Goal: Information Seeking & Learning: Learn about a topic

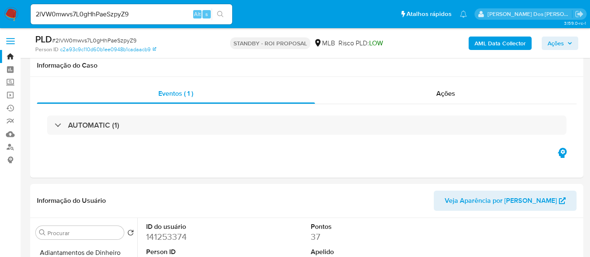
select select "10"
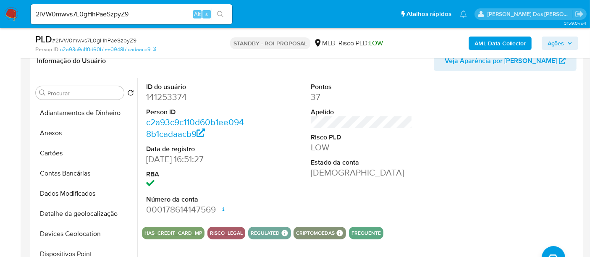
scroll to position [255, 0]
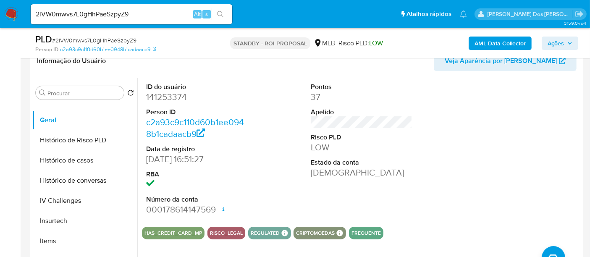
click at [114, 18] on input "2lVW0mwvs7L0gHhPaeSzpyZ9" at bounding box center [132, 14] width 202 height 11
paste input "VNdBbENXCAX3GsEaG4ArkUsj"
type input "VNdBbENXCAX3GsEaG4ArkUsj"
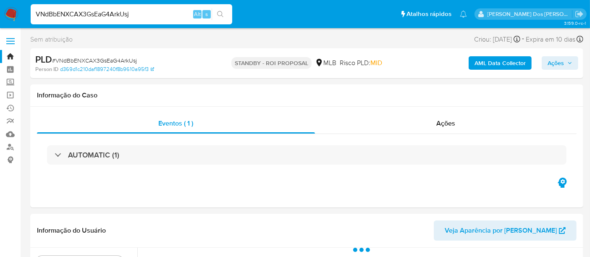
select select "10"
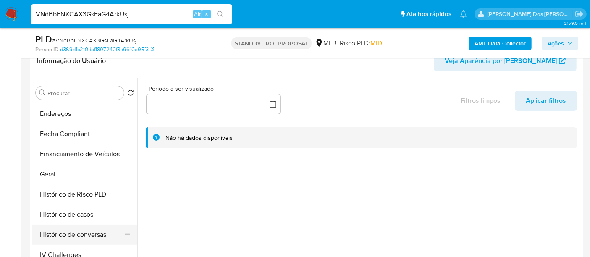
scroll to position [280, 0]
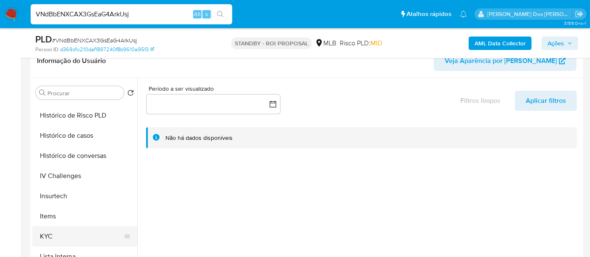
click at [50, 237] on button "KYC" at bounding box center [81, 236] width 98 height 20
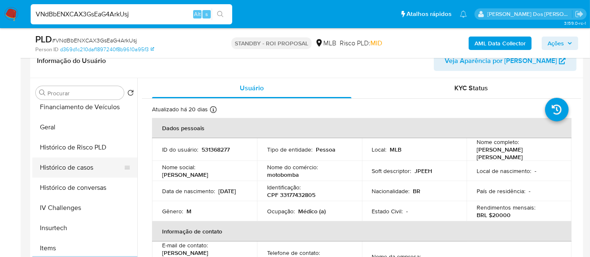
scroll to position [233, 0]
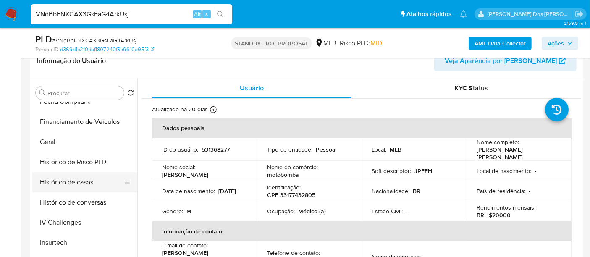
click at [60, 181] on button "Histórico de casos" at bounding box center [81, 182] width 98 height 20
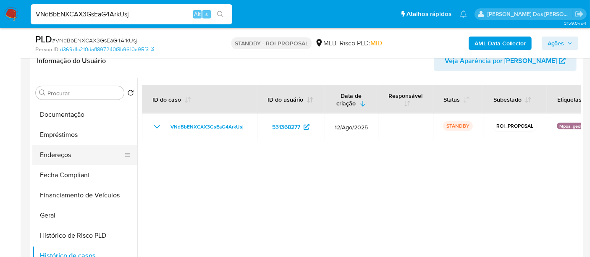
scroll to position [93, 0]
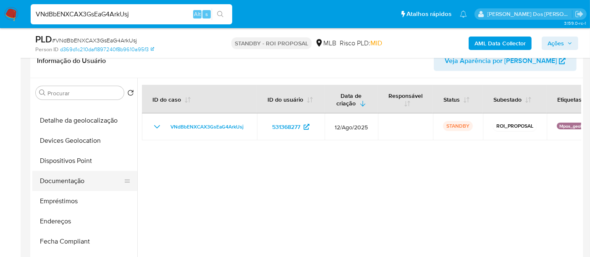
click at [72, 177] on button "Documentação" at bounding box center [81, 181] width 98 height 20
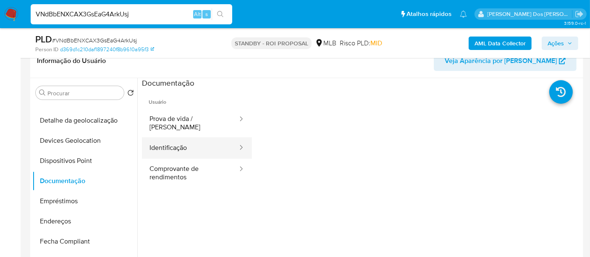
click at [166, 143] on button "Identificação" at bounding box center [190, 147] width 97 height 21
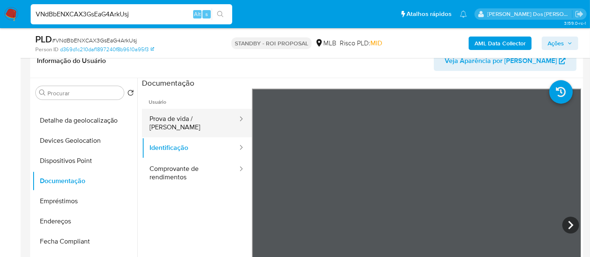
click at [194, 120] on button "Prova de vida / [PERSON_NAME]" at bounding box center [190, 123] width 97 height 29
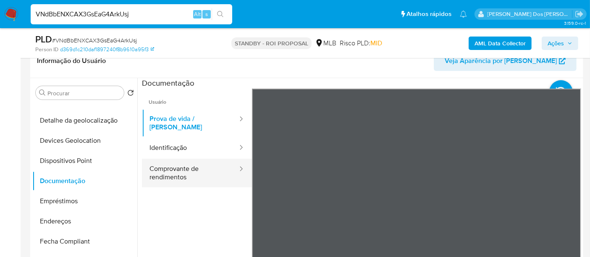
click at [181, 167] on button "Comprovante de rendimentos" at bounding box center [190, 173] width 97 height 29
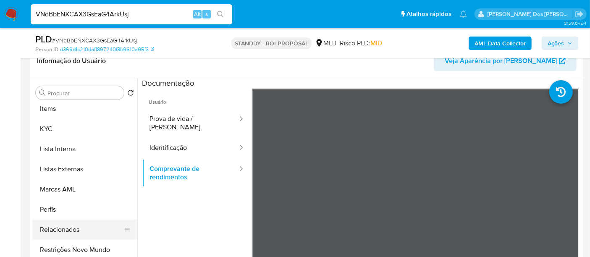
scroll to position [395, 0]
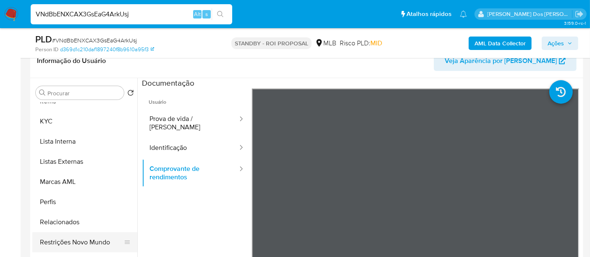
click at [83, 244] on button "Restrições Novo Mundo" at bounding box center [81, 242] width 98 height 20
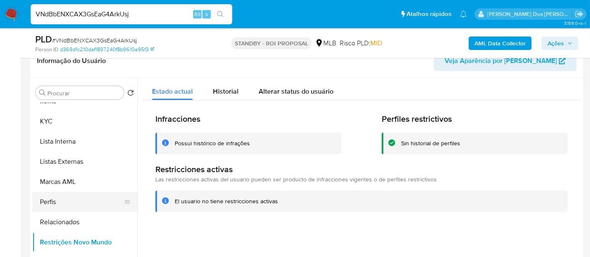
scroll to position [208, 0]
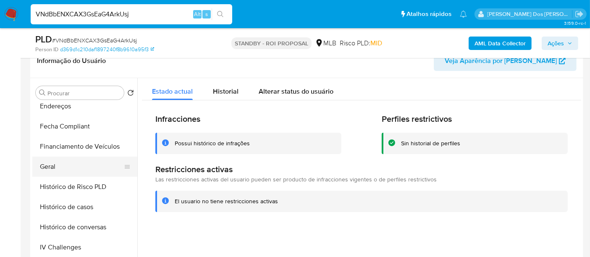
click at [48, 166] on button "Geral" at bounding box center [81, 167] width 98 height 20
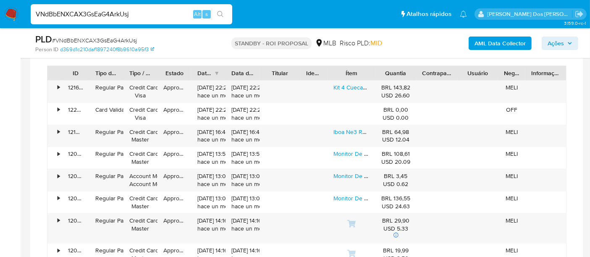
scroll to position [607, 0]
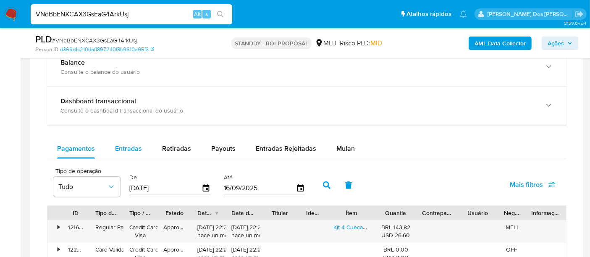
click at [140, 148] on span "Entradas" at bounding box center [128, 149] width 27 height 10
select select "10"
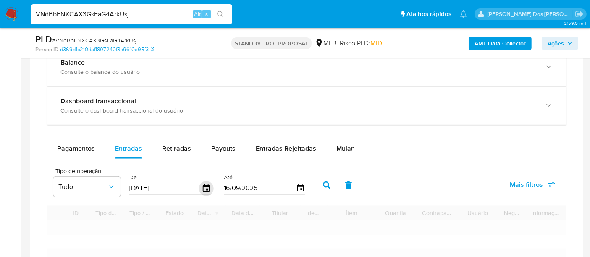
click at [202, 187] on icon "button" at bounding box center [206, 188] width 15 height 15
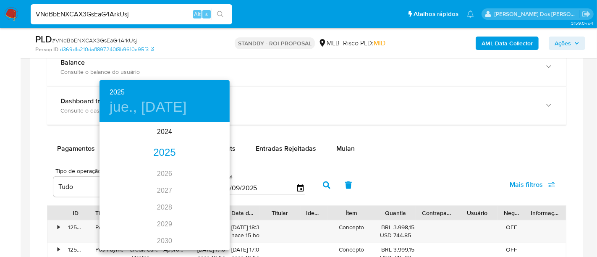
click at [157, 154] on div "2025" at bounding box center [165, 153] width 130 height 17
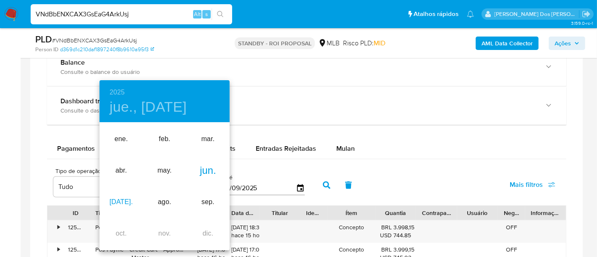
click at [122, 198] on div "[DATE]." at bounding box center [121, 203] width 43 height 32
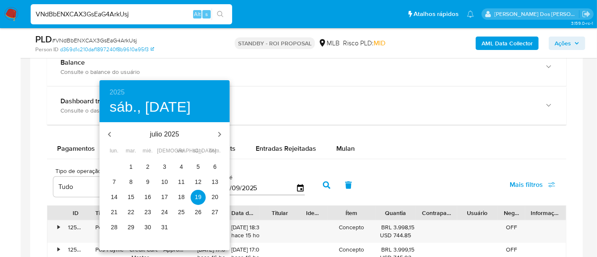
click at [132, 165] on p "1" at bounding box center [130, 167] width 3 height 8
type input "[DATE]"
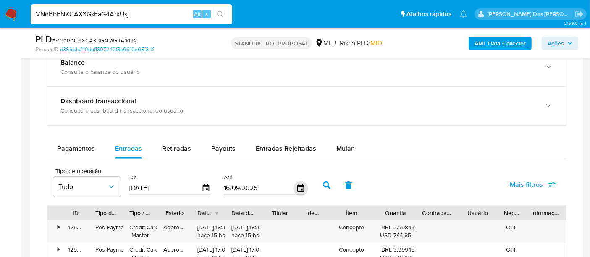
click at [297, 186] on icon "button" at bounding box center [300, 188] width 7 height 8
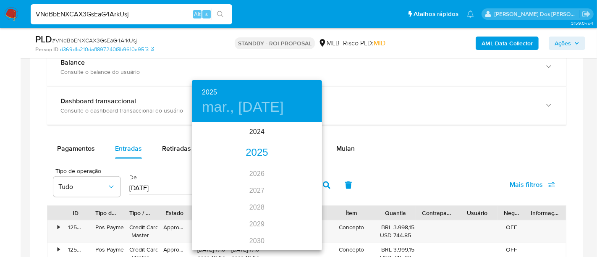
click at [254, 157] on div "2025" at bounding box center [257, 153] width 130 height 17
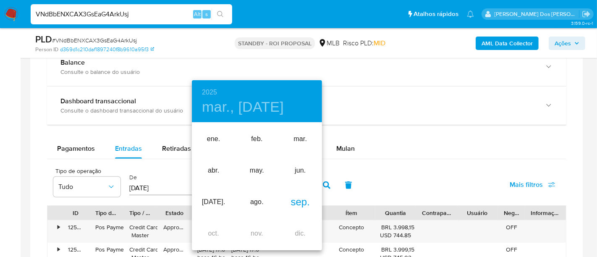
click at [302, 205] on div "sep." at bounding box center [300, 203] width 43 height 32
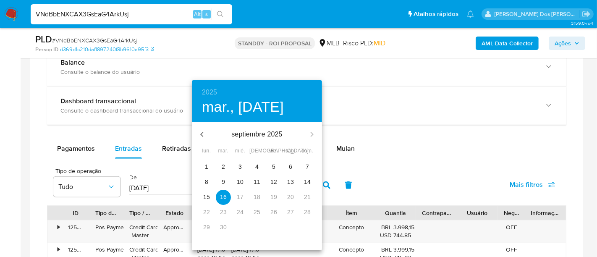
click at [302, 183] on span "14" at bounding box center [307, 182] width 15 height 8
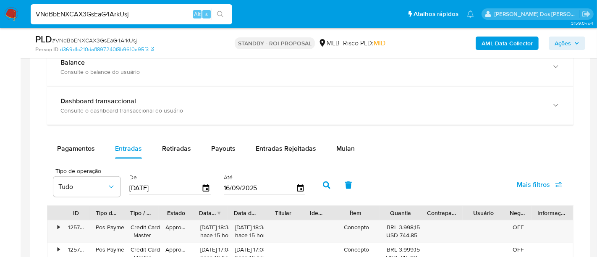
type input "14/09/2025"
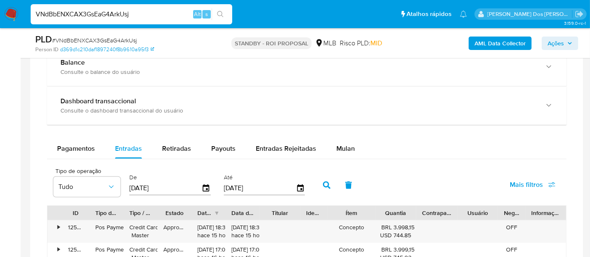
click at [521, 181] on span "Mais filtros" at bounding box center [526, 185] width 33 height 20
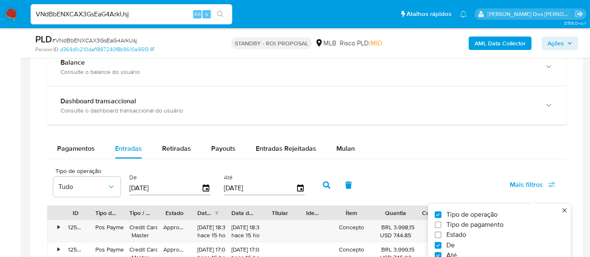
click at [456, 233] on span "Estado" at bounding box center [457, 235] width 20 height 8
click at [442, 233] on input "Estado" at bounding box center [438, 235] width 7 height 7
checkbox input "true"
type input "[DATE]"
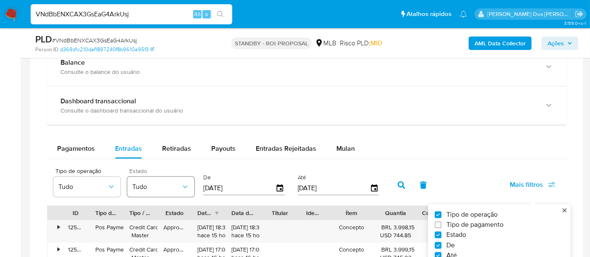
click at [174, 183] on span "Tudo" at bounding box center [156, 187] width 49 height 8
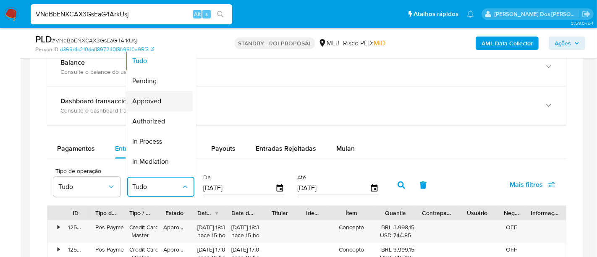
click at [160, 103] on span "Approved" at bounding box center [146, 101] width 29 height 8
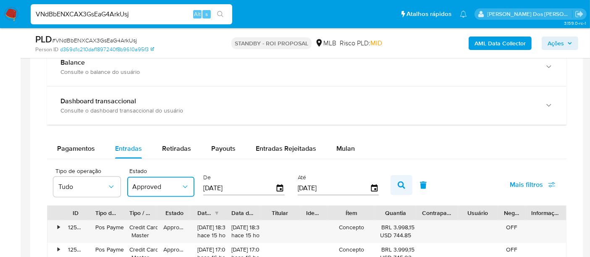
click at [398, 184] on icon "button" at bounding box center [402, 185] width 8 height 8
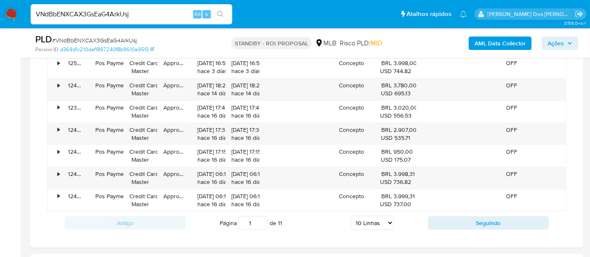
scroll to position [887, 0]
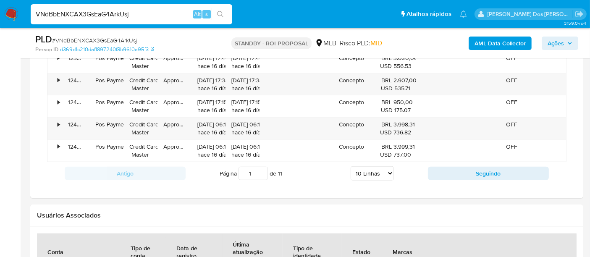
click at [370, 166] on select "5 Linhas 10 Linhas 20 Linhas 25 Linhas 50 Linhas 100 Linhas" at bounding box center [372, 173] width 43 height 14
select select "100"
click at [351, 166] on select "5 Linhas 10 Linhas 20 Linhas 25 Linhas 50 Linhas 100 Linhas" at bounding box center [372, 173] width 43 height 14
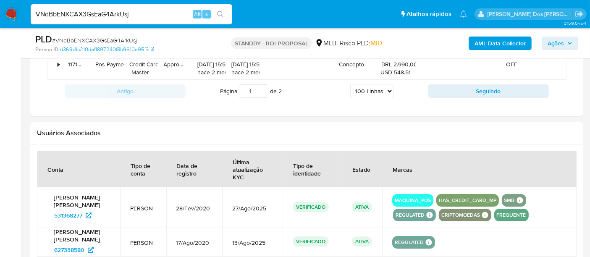
scroll to position [3026, 0]
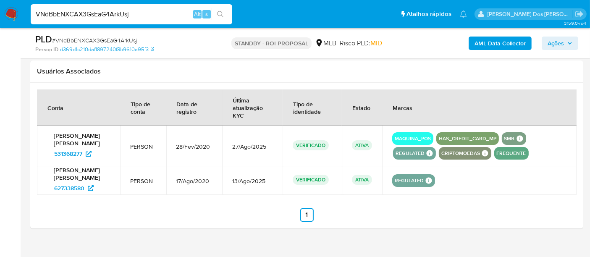
click at [104, 18] on input "VNdBbENXCAX3GsEaG4ArkUsj" at bounding box center [132, 14] width 202 height 11
type input "simonelopes0610@gmail.com"
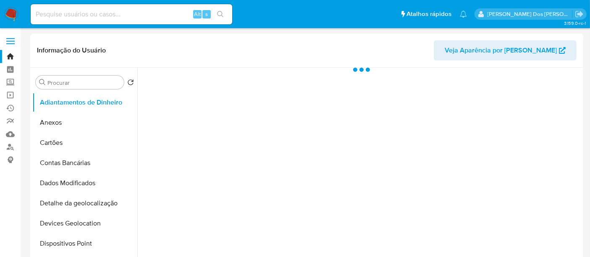
select select "10"
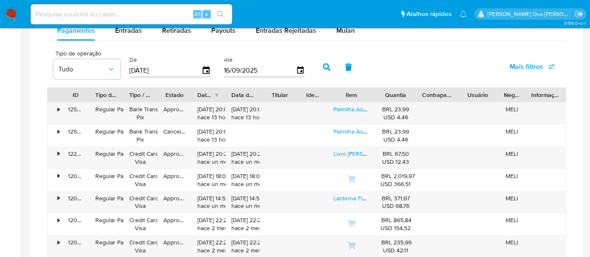
scroll to position [560, 0]
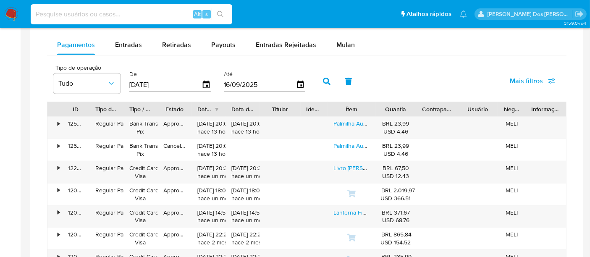
click at [155, 11] on input at bounding box center [132, 14] width 202 height 11
type input "renatolopesfilho1011@gmail.com"
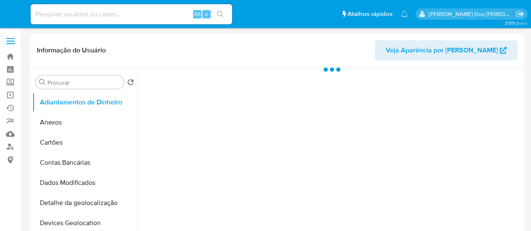
select select "10"
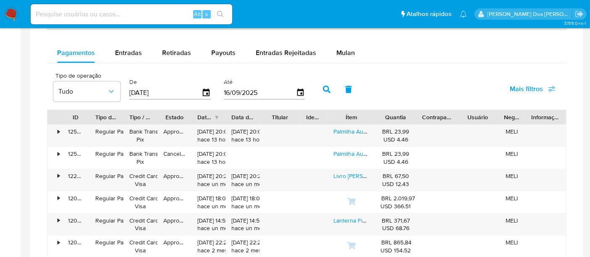
scroll to position [513, 0]
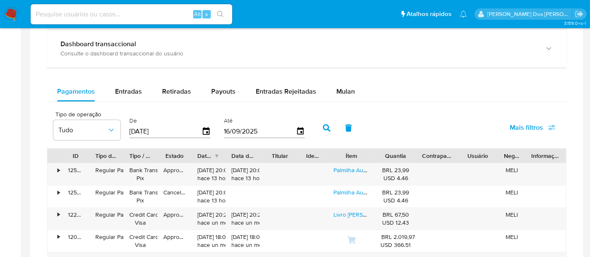
click at [140, 5] on div "Alt s" at bounding box center [132, 14] width 202 height 20
click at [140, 9] on input at bounding box center [132, 14] width 202 height 11
type input "renatolopesfilho1011@gmail.com"
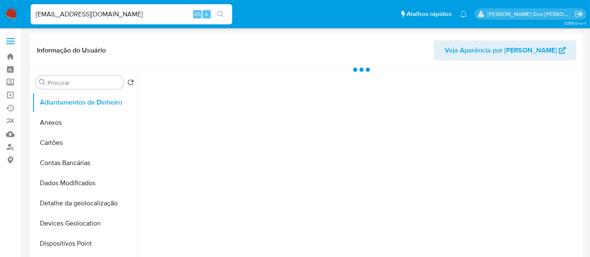
select select "10"
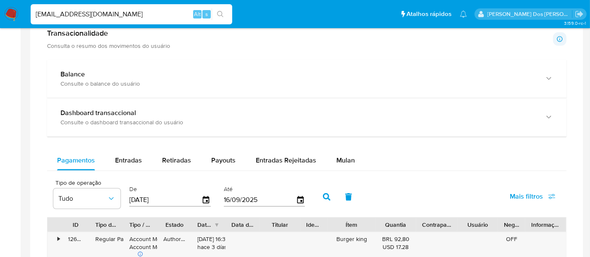
scroll to position [513, 0]
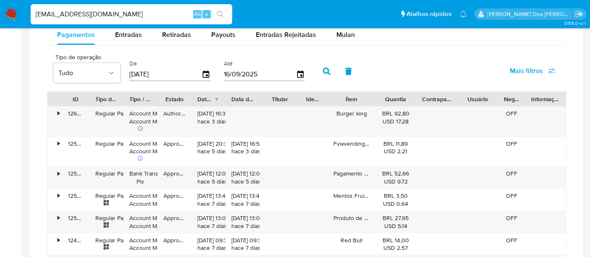
click at [155, 20] on div "renatolopesfilho1011@gmail.com Alt s" at bounding box center [132, 14] width 202 height 20
click at [153, 12] on input "[EMAIL_ADDRESS][DOMAIN_NAME]" at bounding box center [132, 14] width 202 height 11
type input "msaluha@yahoo.com"
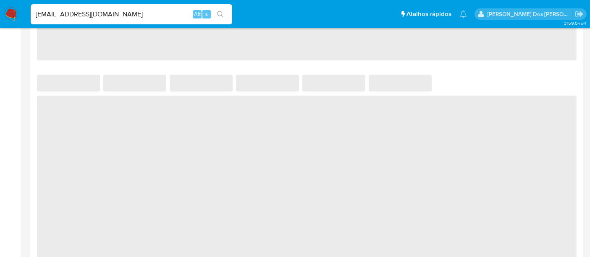
select select "10"
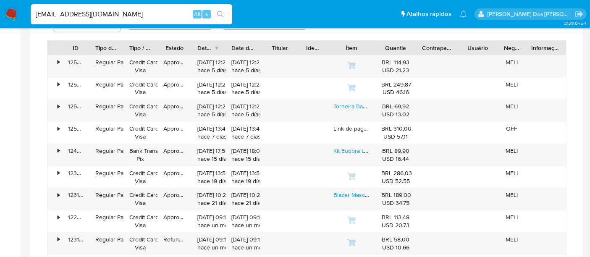
scroll to position [535, 0]
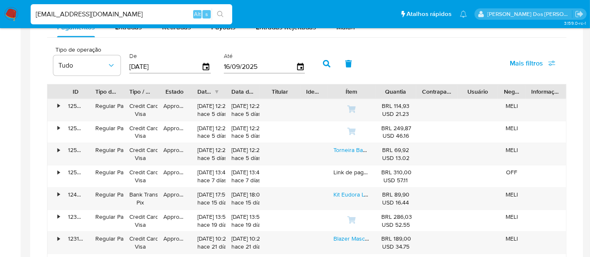
click at [89, 11] on input "msaluha@yahoo.com" at bounding box center [132, 14] width 202 height 11
paste input "XsuaMTG6viIQi9f85rSSG1gP"
type input "XsuaMTG6viIQi9f85rSSG1gP"
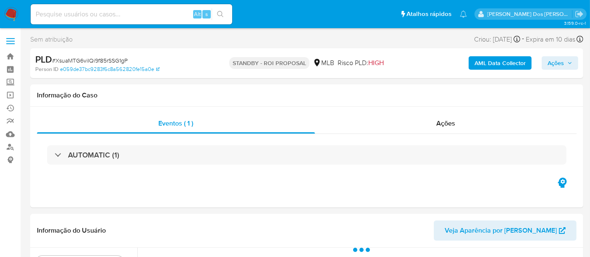
select select "10"
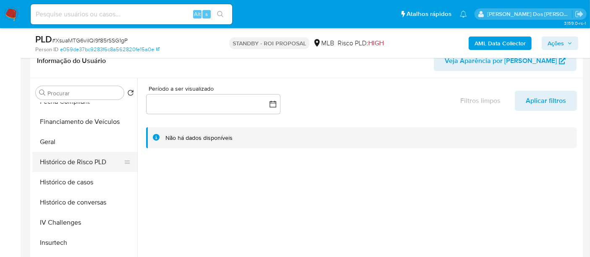
scroll to position [280, 0]
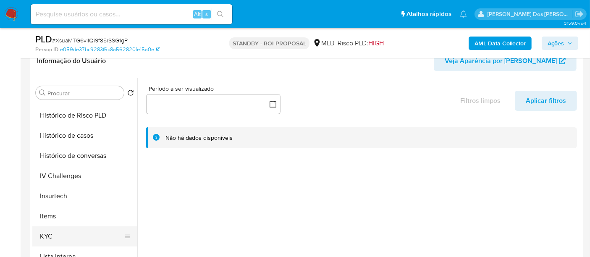
click at [47, 231] on button "KYC" at bounding box center [81, 236] width 98 height 20
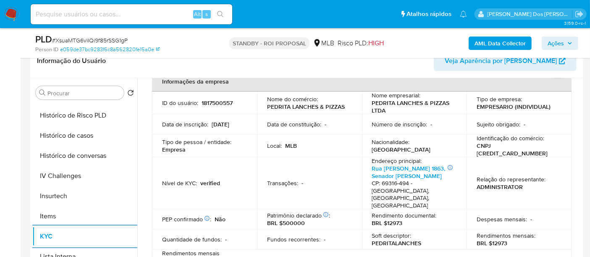
scroll to position [187, 0]
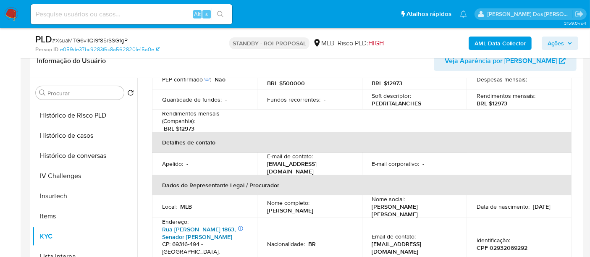
click at [196, 225] on link "Rua Laura Pinheiro Maia 1863, Senador Hélio Campos" at bounding box center [199, 233] width 74 height 16
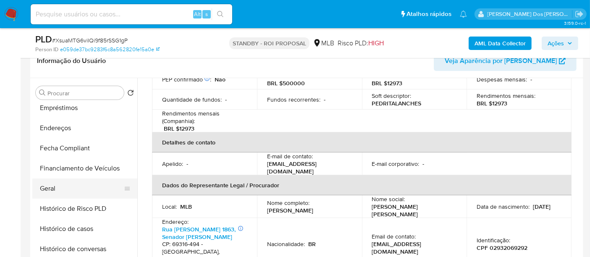
click at [48, 187] on button "Geral" at bounding box center [81, 189] width 98 height 20
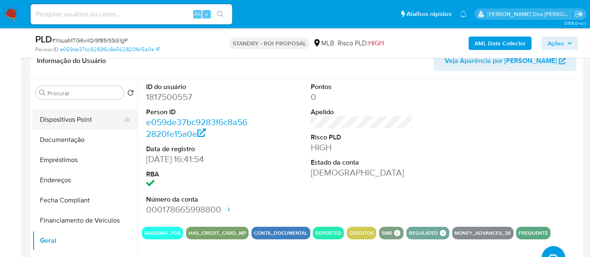
scroll to position [93, 0]
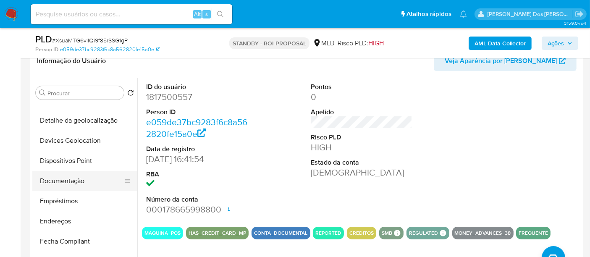
click at [73, 184] on button "Documentação" at bounding box center [81, 181] width 98 height 20
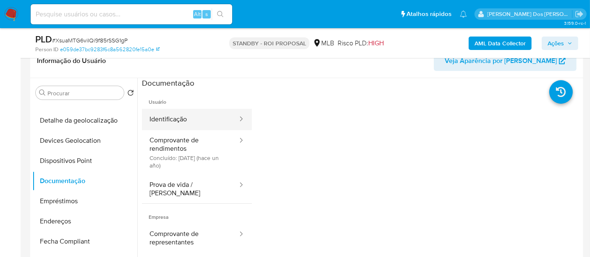
click at [170, 124] on button "Identificação" at bounding box center [190, 119] width 97 height 21
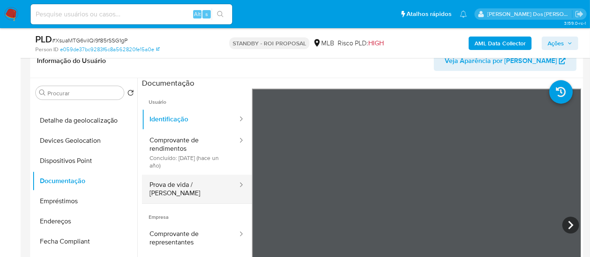
click at [158, 185] on button "Prova de vida / [PERSON_NAME]" at bounding box center [190, 189] width 97 height 29
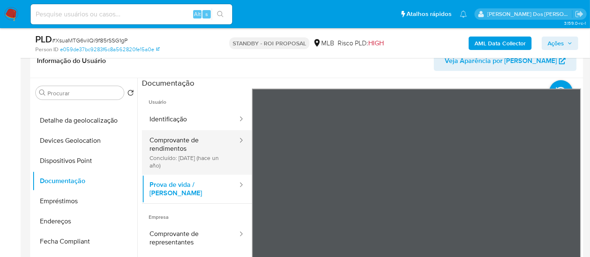
click at [171, 148] on button "Comprovante de rendimentos Concluído: 10/10/2024 (hace un año)" at bounding box center [190, 152] width 97 height 45
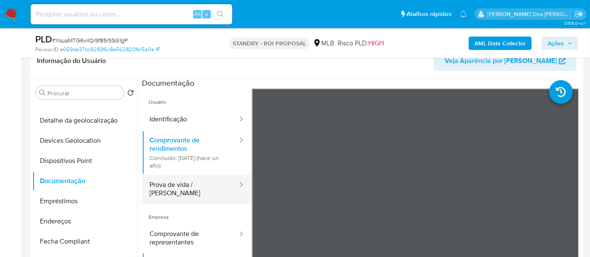
scroll to position [47, 0]
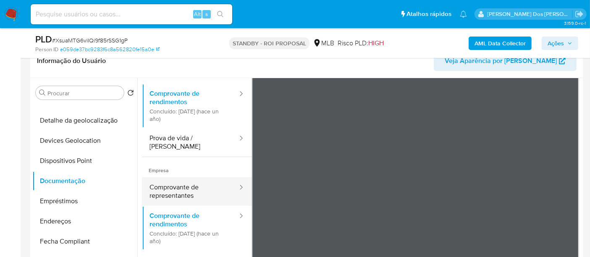
click at [186, 181] on button "Comprovante de representantes" at bounding box center [190, 191] width 97 height 29
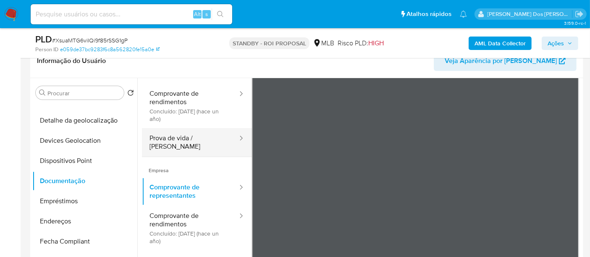
scroll to position [0, 0]
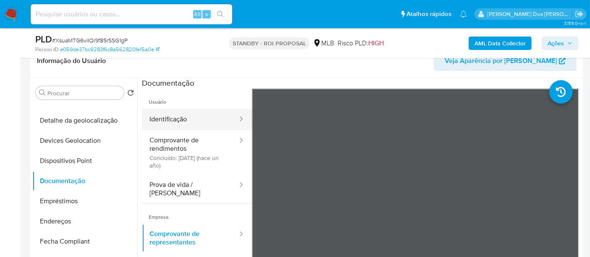
click at [179, 126] on button "Identificação" at bounding box center [190, 119] width 97 height 21
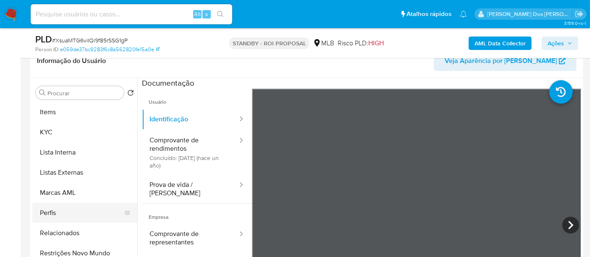
scroll to position [395, 0]
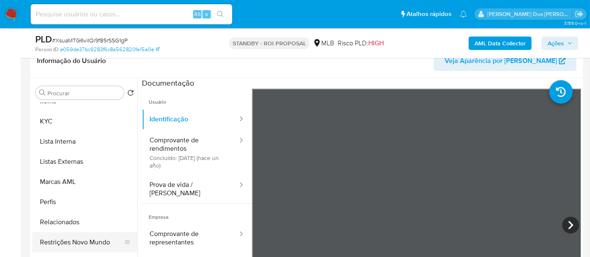
click at [84, 231] on button "Restrições Novo Mundo" at bounding box center [81, 242] width 98 height 20
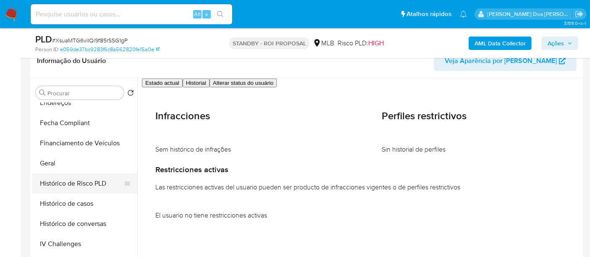
scroll to position [208, 0]
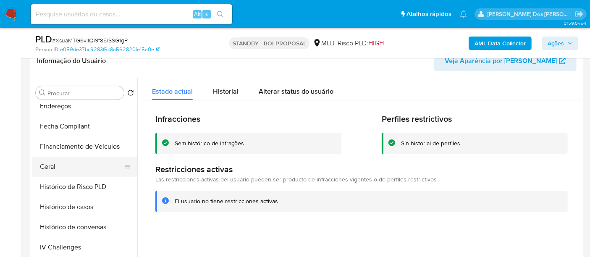
click at [53, 170] on button "Geral" at bounding box center [81, 167] width 98 height 20
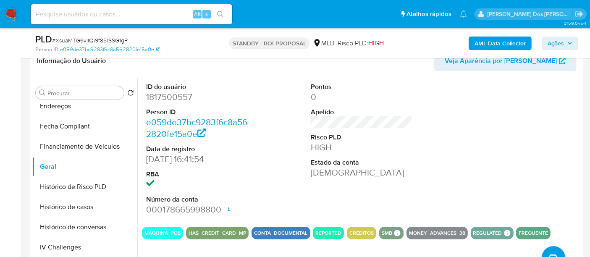
click at [113, 11] on input at bounding box center [132, 14] width 202 height 11
paste input "Axywj9pkevBt6HEnobaR0WE0"
type input "Axywj9pkevBt6HEnobaR0WE0"
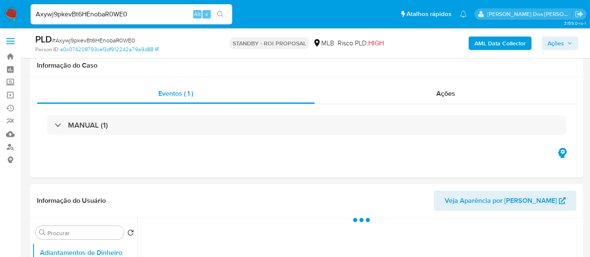
scroll to position [187, 0]
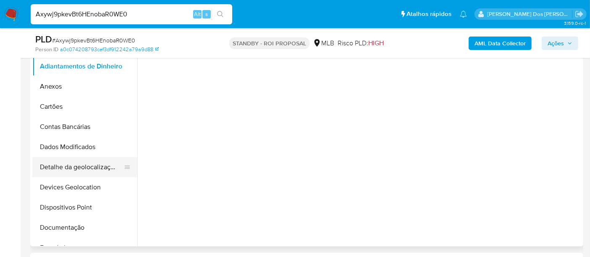
select select "10"
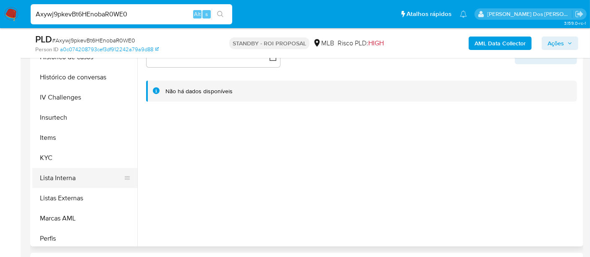
scroll to position [326, 0]
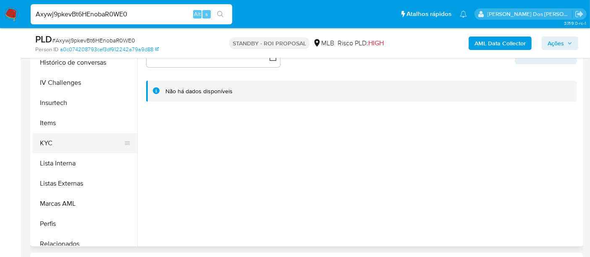
drag, startPoint x: 45, startPoint y: 146, endPoint x: 66, endPoint y: 146, distance: 21.4
click at [45, 146] on button "KYC" at bounding box center [81, 143] width 98 height 20
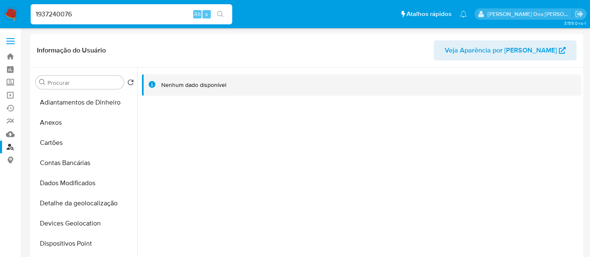
select select "10"
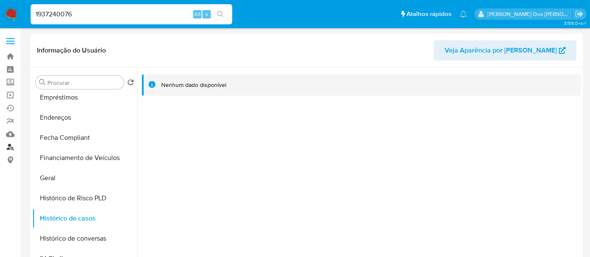
click at [11, 145] on link "Localizador de pessoas" at bounding box center [50, 147] width 100 height 13
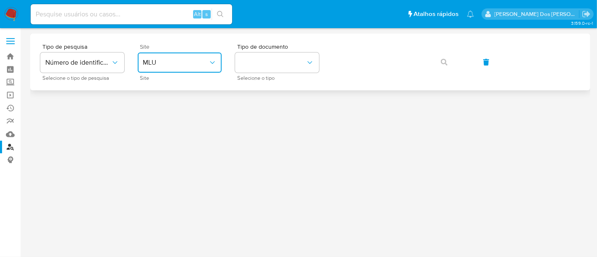
click at [202, 61] on span "MLU" at bounding box center [176, 62] width 66 height 8
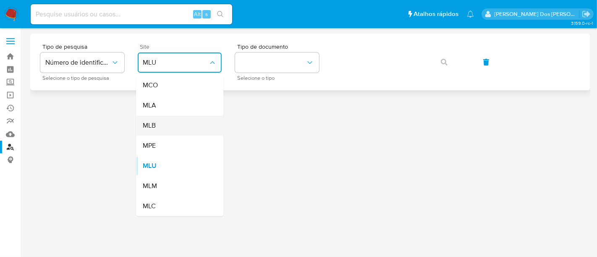
click at [169, 121] on div "MLB" at bounding box center [177, 126] width 69 height 20
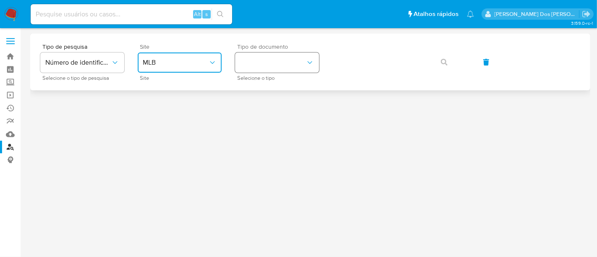
click at [252, 60] on button "identificationType" at bounding box center [277, 63] width 84 height 20
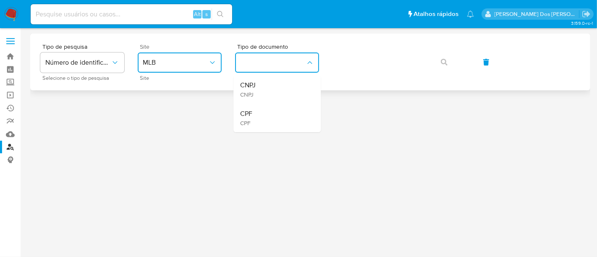
drag, startPoint x: 261, startPoint y: 111, endPoint x: 355, endPoint y: 79, distance: 98.7
click at [260, 111] on div "CPF CPF" at bounding box center [274, 118] width 69 height 29
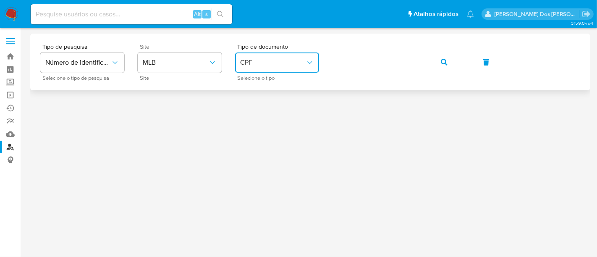
click at [443, 60] on icon "button" at bounding box center [444, 62] width 7 height 7
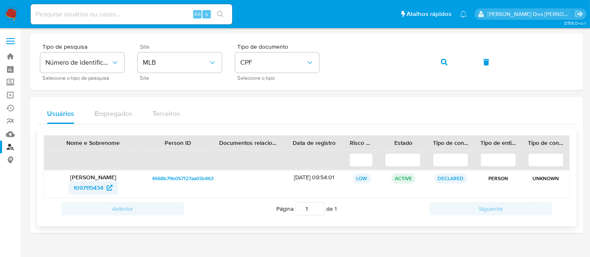
click at [87, 186] on span "1097115434" at bounding box center [89, 187] width 30 height 13
click at [443, 63] on icon "button" at bounding box center [444, 62] width 7 height 7
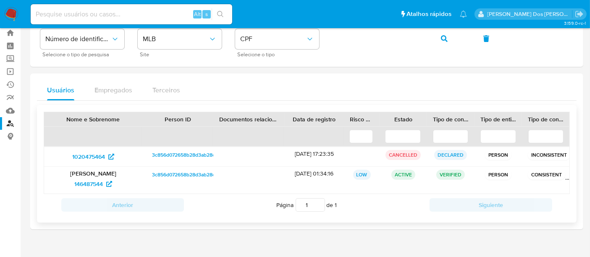
scroll to position [37, 0]
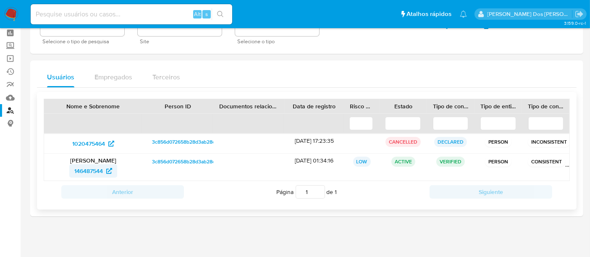
click at [89, 172] on span "146487544" at bounding box center [88, 170] width 29 height 13
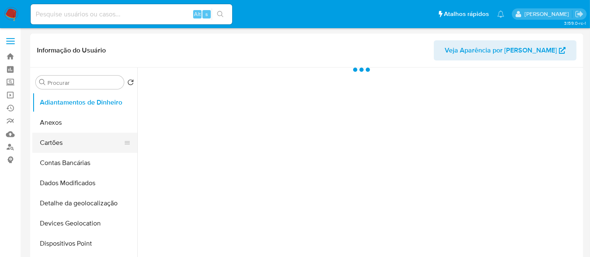
select select "10"
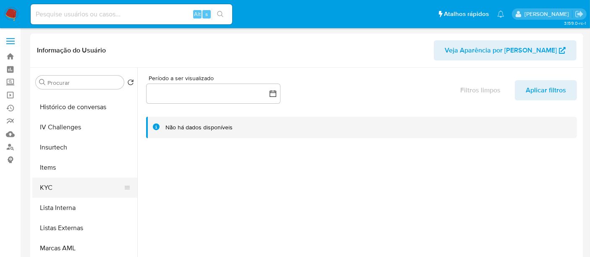
scroll to position [326, 0]
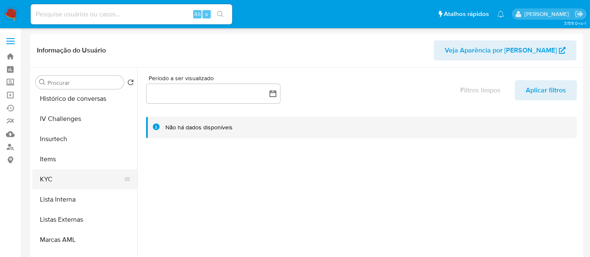
click at [53, 176] on button "KYC" at bounding box center [81, 179] width 98 height 20
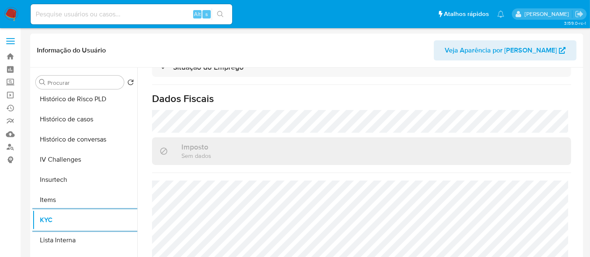
scroll to position [187, 0]
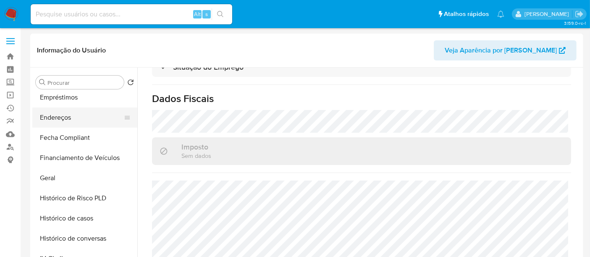
click at [53, 121] on button "Endereços" at bounding box center [81, 118] width 98 height 20
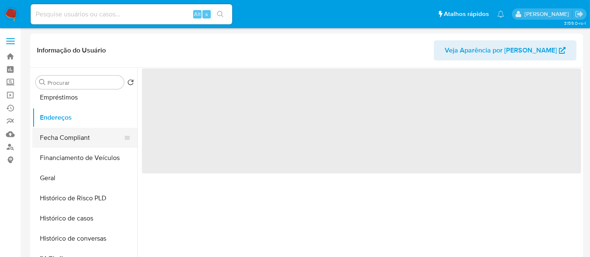
scroll to position [0, 0]
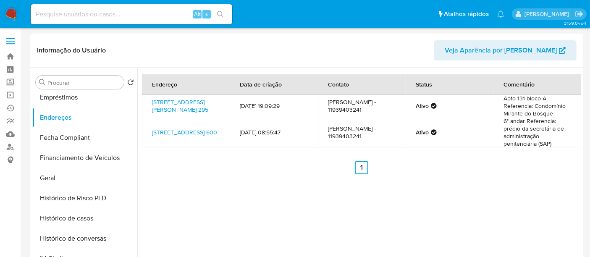
drag, startPoint x: 356, startPoint y: 110, endPoint x: 325, endPoint y: 112, distance: 31.5
click at [325, 112] on td "Marcelo Willian Gabia - 11939403241" at bounding box center [362, 106] width 88 height 23
copy td "11939403241"
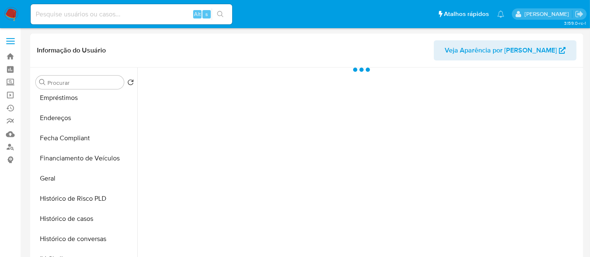
scroll to position [326, 0]
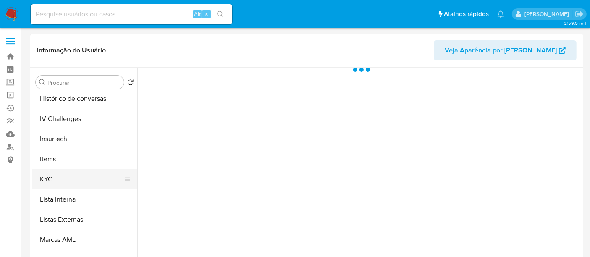
select select "10"
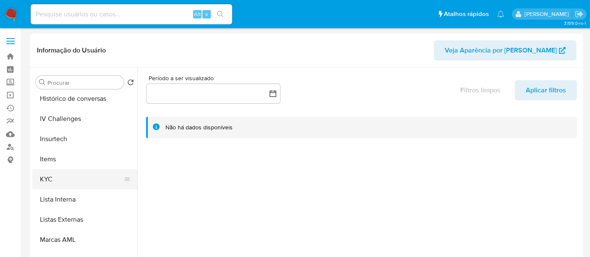
click at [39, 178] on button "KYC" at bounding box center [81, 179] width 98 height 20
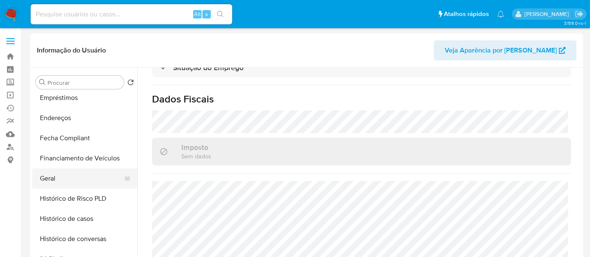
scroll to position [139, 0]
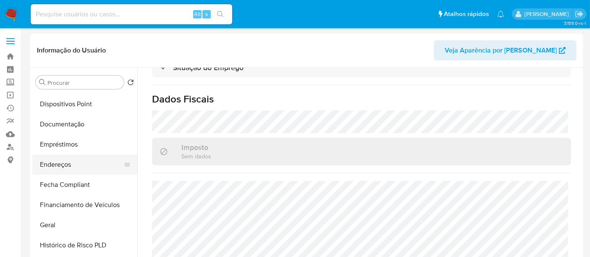
click at [70, 165] on button "Endereços" at bounding box center [81, 165] width 98 height 20
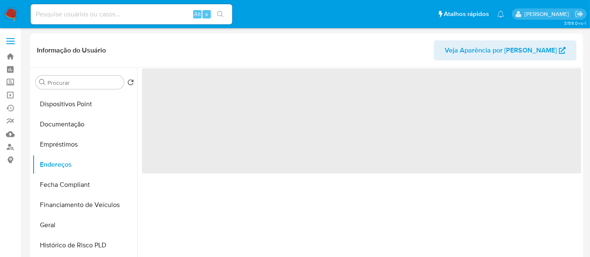
scroll to position [0, 0]
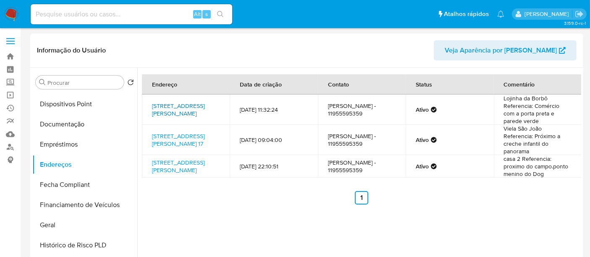
drag, startPoint x: 149, startPoint y: 103, endPoint x: 177, endPoint y: 110, distance: 29.0
click at [177, 110] on td "Rua Paulo Bourroul 371, São Paulo, São Paulo, 05686050, Brasil 371" at bounding box center [186, 110] width 88 height 30
copy link "Rua Paulo Bourroul 371, São Paulo"
drag, startPoint x: 150, startPoint y: 129, endPoint x: 176, endPoint y: 140, distance: 28.2
click at [176, 140] on td "Rua Francisco Rebolo 17, São Paulo, São Paulo, 05679050, Brasil 17" at bounding box center [186, 140] width 88 height 30
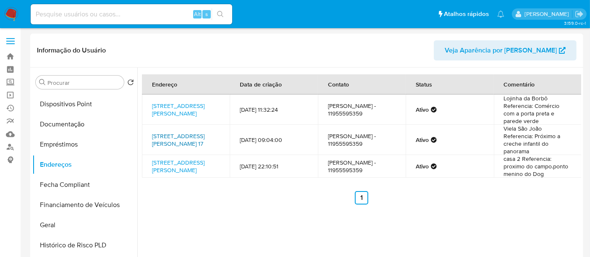
copy link "Rua Francisco Rebolo 17, São Paulo"
drag, startPoint x: 365, startPoint y: 113, endPoint x: 326, endPoint y: 116, distance: 38.8
click at [326, 116] on td "Karina da Silva - 11955595359" at bounding box center [362, 110] width 88 height 30
copy td "11955595359"
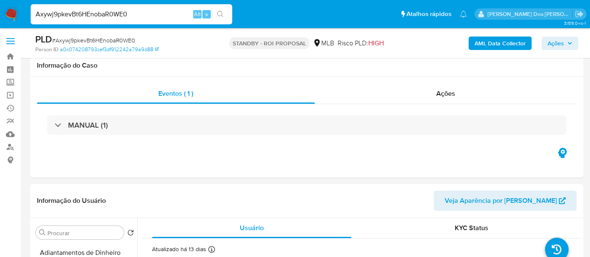
select select "10"
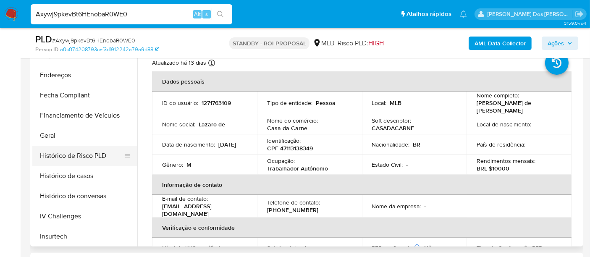
scroll to position [187, 0]
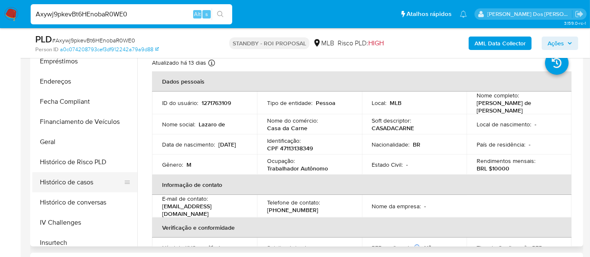
click at [61, 179] on button "Histórico de casos" at bounding box center [81, 182] width 98 height 20
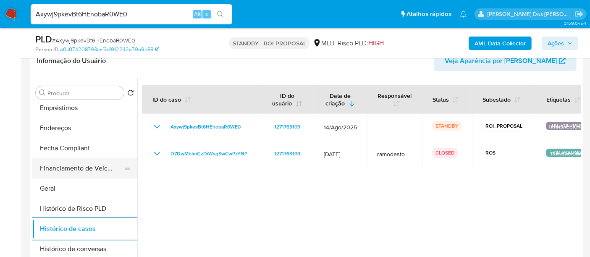
scroll to position [140, 0]
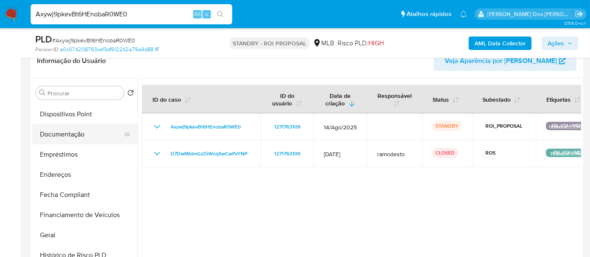
click at [66, 139] on button "Documentação" at bounding box center [81, 134] width 98 height 20
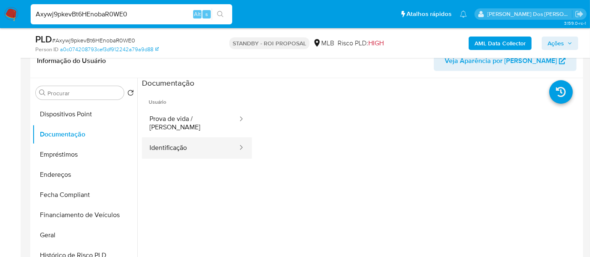
click at [167, 148] on button "Identificação" at bounding box center [190, 147] width 97 height 21
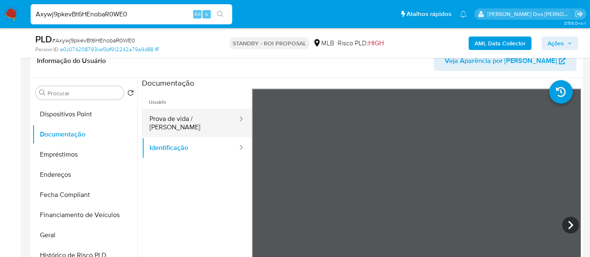
click at [196, 121] on button "Prova de vida / [PERSON_NAME]" at bounding box center [190, 123] width 97 height 29
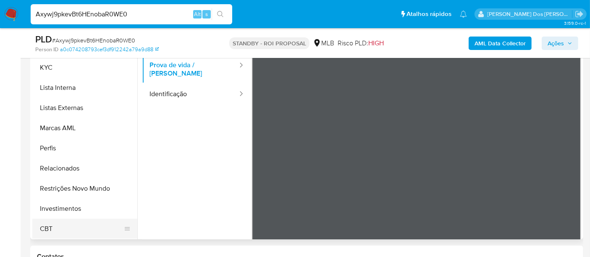
scroll to position [233, 0]
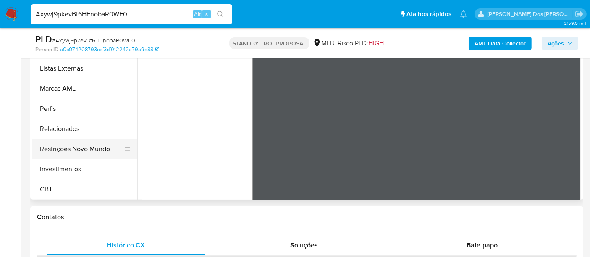
click at [91, 149] on button "Restrições Novo Mundo" at bounding box center [81, 149] width 98 height 20
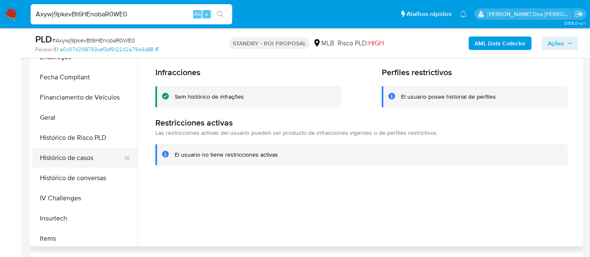
scroll to position [208, 0]
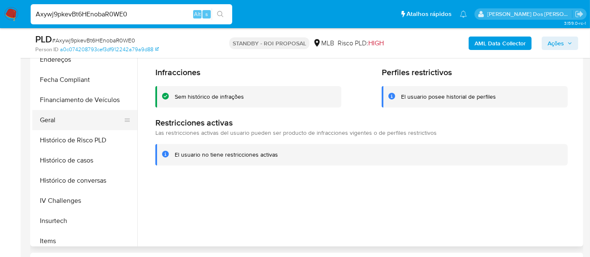
click at [49, 122] on button "Geral" at bounding box center [81, 120] width 98 height 20
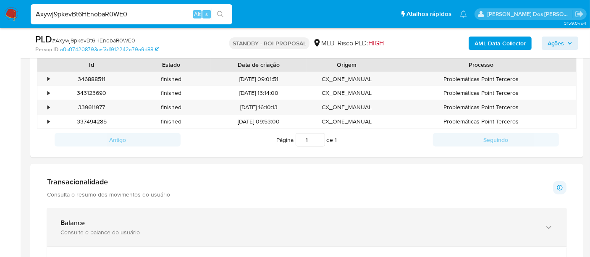
scroll to position [373, 0]
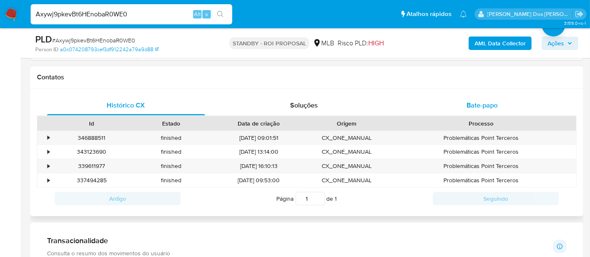
click at [478, 103] on span "Bate-papo" at bounding box center [482, 105] width 31 height 10
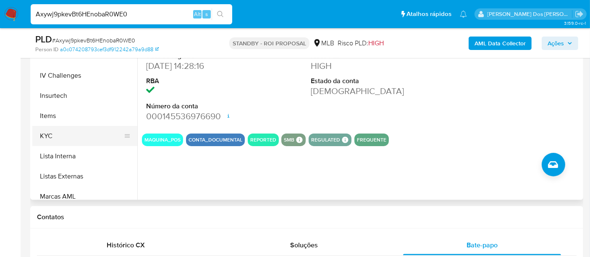
scroll to position [301, 0]
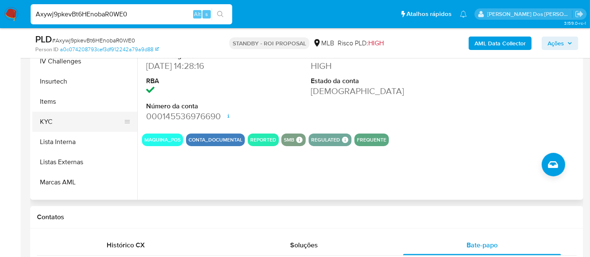
click at [41, 115] on button "KYC" at bounding box center [81, 122] width 98 height 20
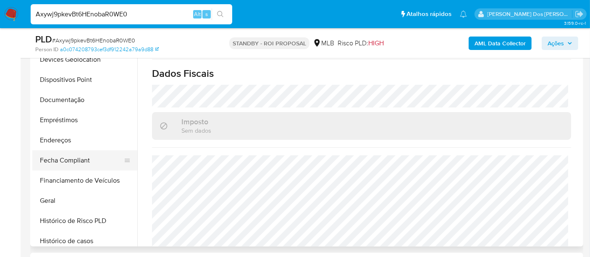
scroll to position [115, 0]
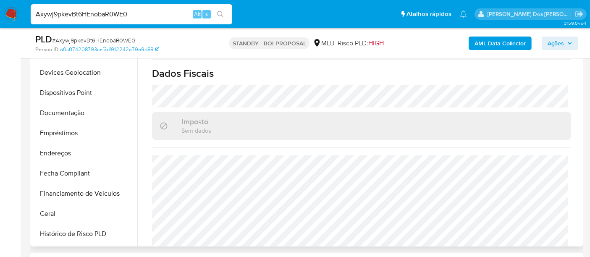
drag, startPoint x: 62, startPoint y: 150, endPoint x: 171, endPoint y: 160, distance: 108.9
click at [62, 149] on button "Endereços" at bounding box center [84, 153] width 105 height 20
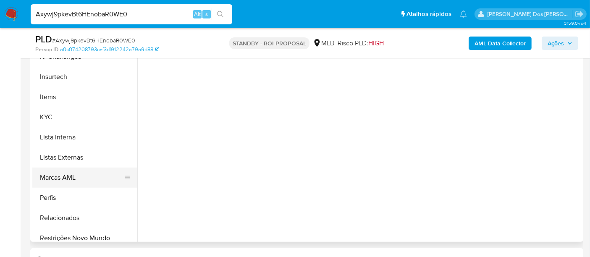
scroll to position [233, 0]
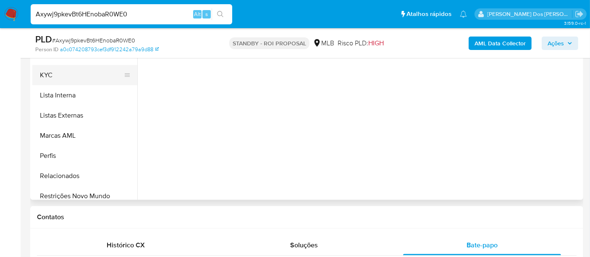
click at [50, 74] on button "KYC" at bounding box center [81, 75] width 98 height 20
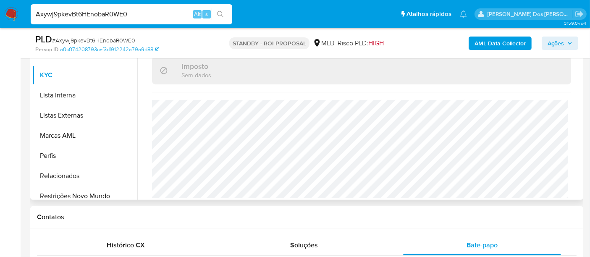
scroll to position [384, 0]
drag, startPoint x: 114, startPoint y: 21, endPoint x: 110, endPoint y: 16, distance: 6.6
click at [114, 21] on div "Axywj9pkevBt6HEnobaR0WE0 Alt s" at bounding box center [132, 14] width 202 height 20
click at [110, 14] on input "Axywj9pkevBt6HEnobaR0WE0" at bounding box center [132, 14] width 202 height 11
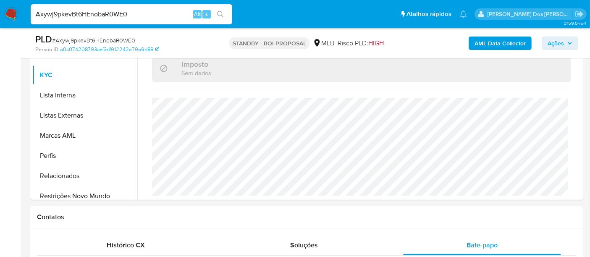
paste input "ZMzNCVroJHDFxbjkgs4MD5BW"
type input "ZMzNCVroJHDFxbjkgs4MD5BW"
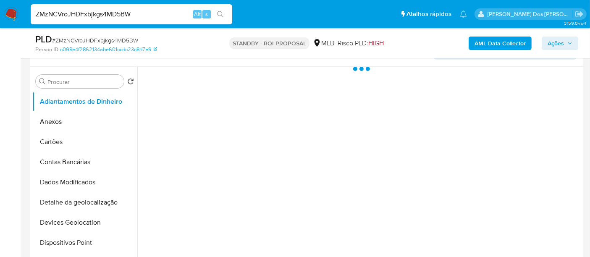
scroll to position [187, 0]
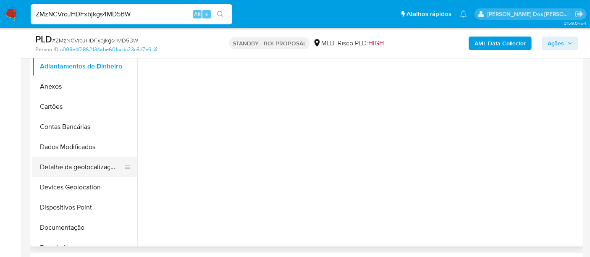
select select "10"
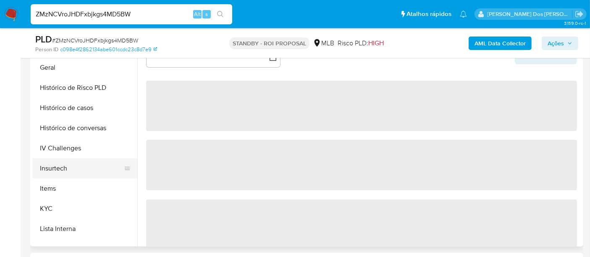
scroll to position [280, 0]
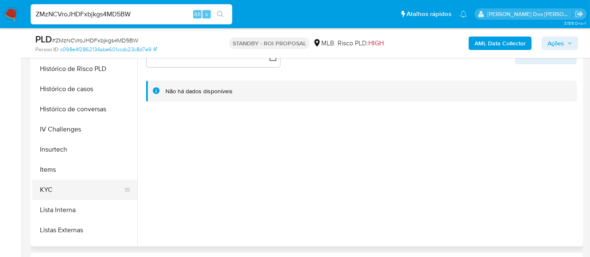
drag, startPoint x: 55, startPoint y: 187, endPoint x: 102, endPoint y: 187, distance: 46.6
click at [55, 187] on button "KYC" at bounding box center [81, 190] width 98 height 20
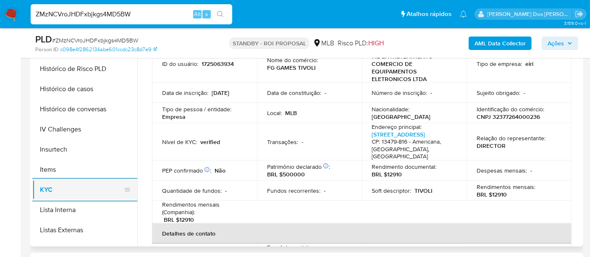
scroll to position [187, 0]
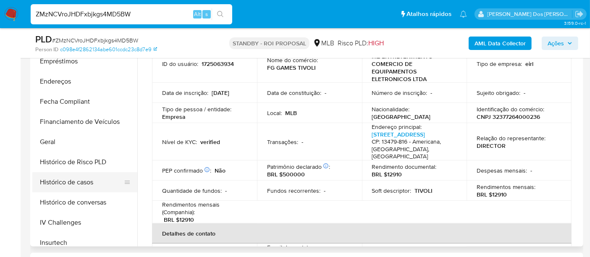
click at [74, 181] on button "Histórico de casos" at bounding box center [81, 182] width 98 height 20
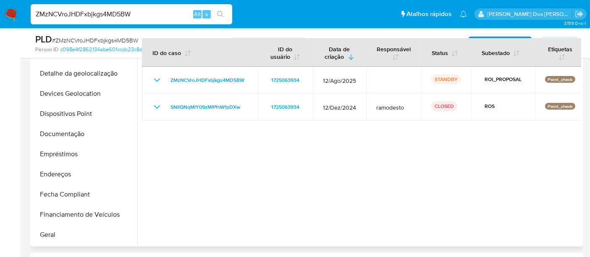
scroll to position [93, 0]
click at [67, 130] on button "Documentação" at bounding box center [81, 134] width 98 height 20
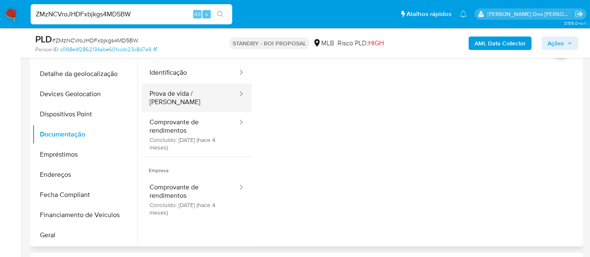
click at [178, 83] on ul "Identificação Prova de vida / Selfie Comprovante de rendimentos Concluído: 16/0…" at bounding box center [197, 109] width 110 height 95
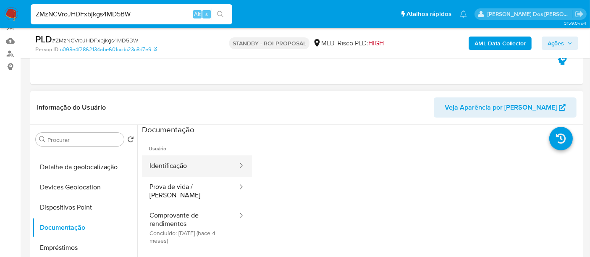
click at [173, 166] on button "Identificação" at bounding box center [190, 165] width 97 height 21
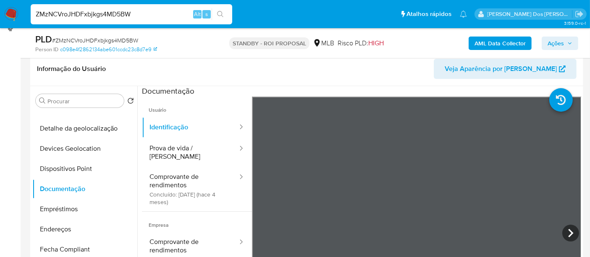
scroll to position [187, 0]
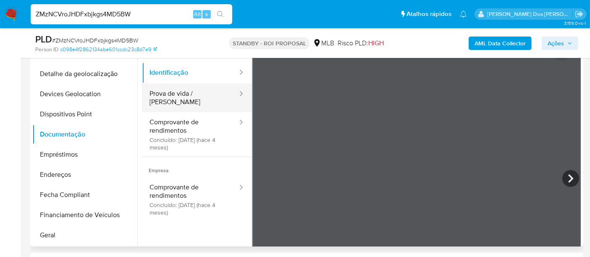
click at [202, 90] on button "Prova de vida / [PERSON_NAME]" at bounding box center [190, 98] width 97 height 29
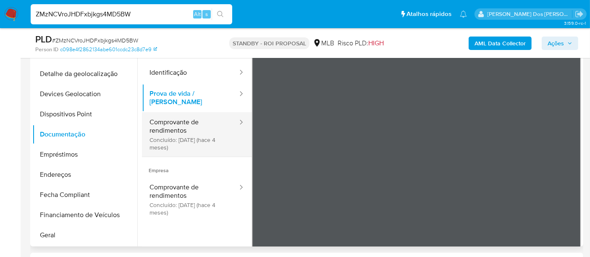
click at [160, 124] on button "Comprovante de rendimentos Concluído: 16/05/2025 (hace 4 meses)" at bounding box center [190, 134] width 97 height 45
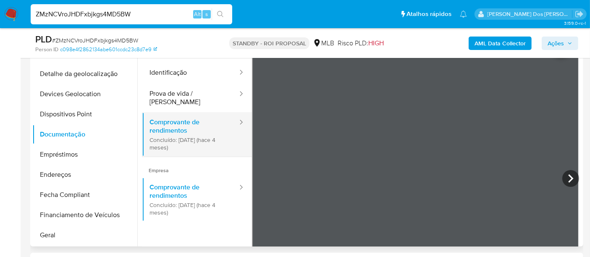
scroll to position [47, 0]
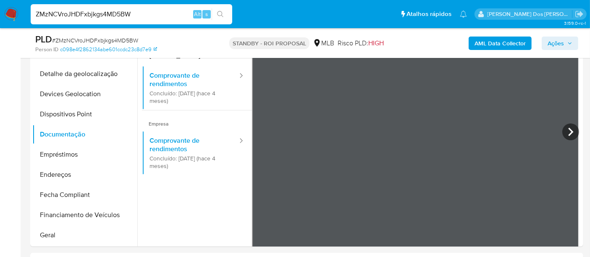
click at [143, 13] on input "ZMzNCVroJHDFxbjkgs4MD5BW" at bounding box center [132, 14] width 202 height 11
paste input "63E9gSAprJmvuhr5mz48XgNU"
type input "63E9gSAprJmvuhr5mz48XgNU"
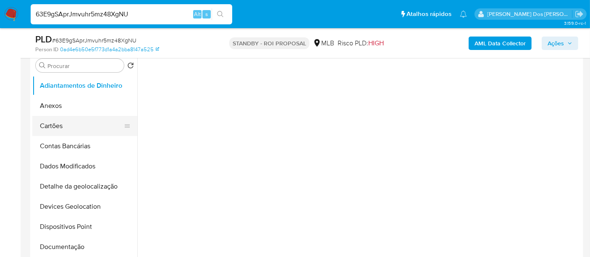
select select "10"
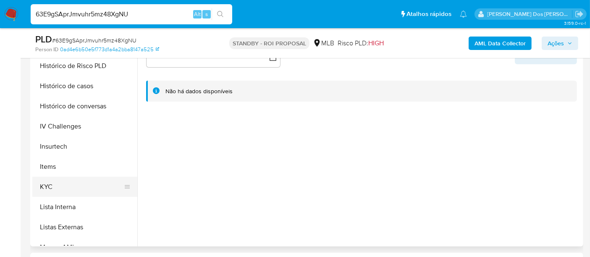
scroll to position [326, 0]
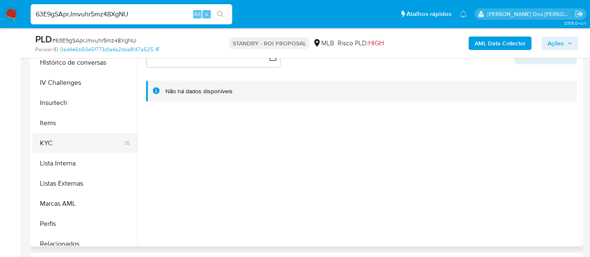
click at [53, 142] on button "KYC" at bounding box center [81, 143] width 98 height 20
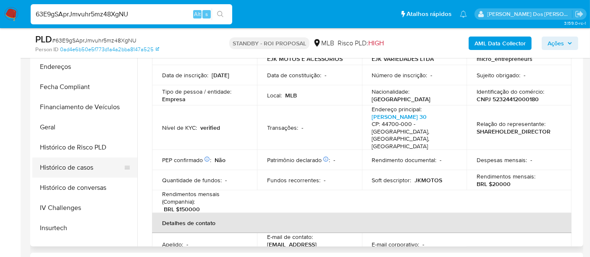
scroll to position [187, 0]
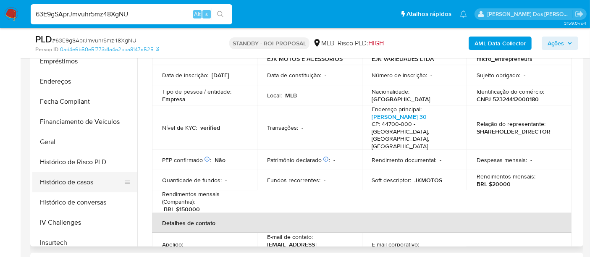
click at [80, 190] on button "Histórico de casos" at bounding box center [81, 182] width 98 height 20
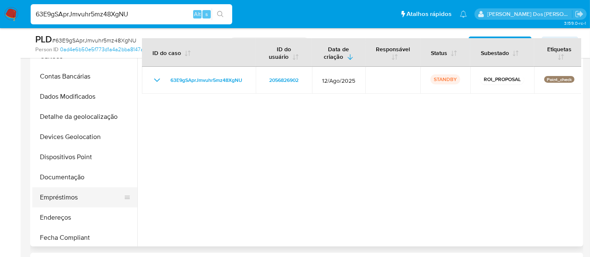
scroll to position [93, 0]
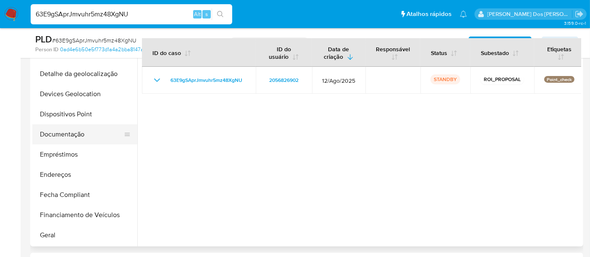
drag, startPoint x: 60, startPoint y: 134, endPoint x: 128, endPoint y: 137, distance: 67.7
click at [60, 134] on button "Documentação" at bounding box center [81, 134] width 98 height 20
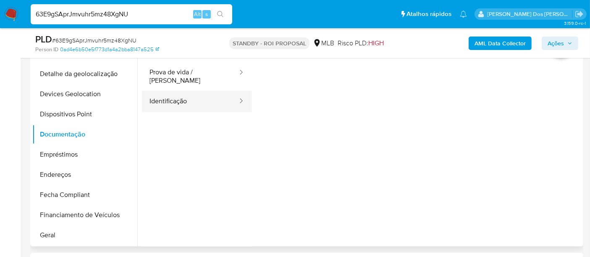
click at [176, 93] on button "Identificação" at bounding box center [190, 101] width 97 height 21
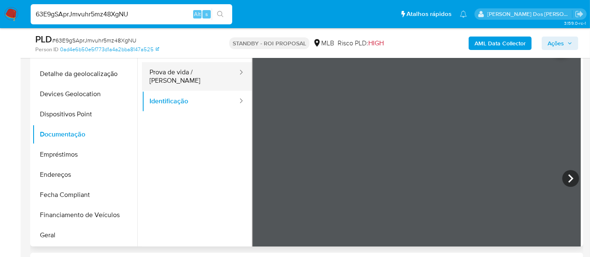
click at [167, 72] on button "Prova de vida / [PERSON_NAME]" at bounding box center [190, 76] width 97 height 29
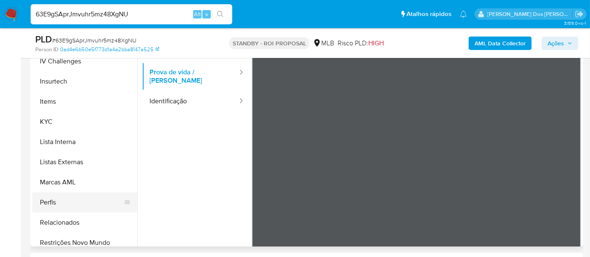
scroll to position [395, 0]
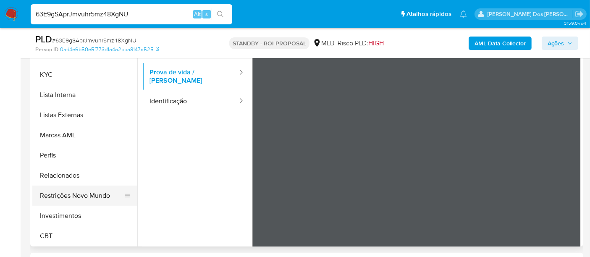
click at [76, 200] on button "Restrições Novo Mundo" at bounding box center [81, 196] width 98 height 20
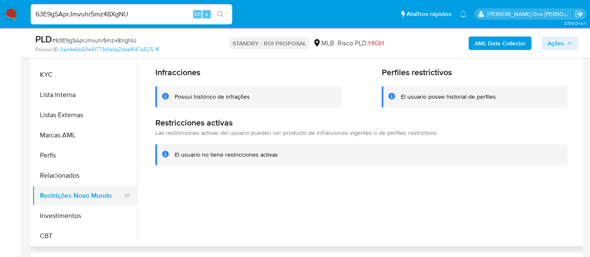
scroll to position [208, 0]
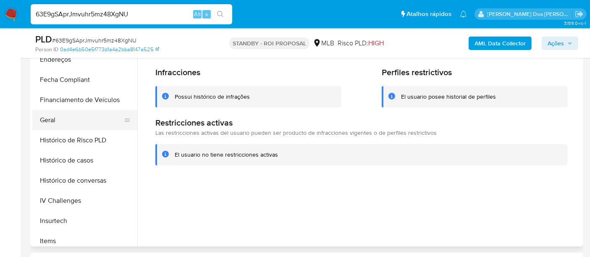
click at [46, 118] on button "Geral" at bounding box center [81, 120] width 98 height 20
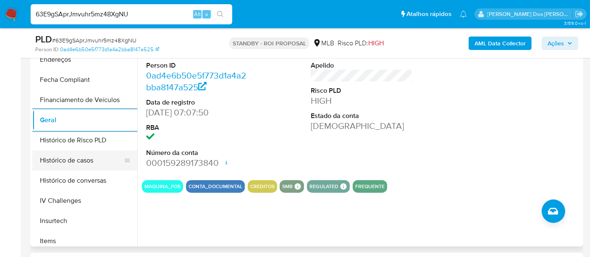
scroll to position [68, 0]
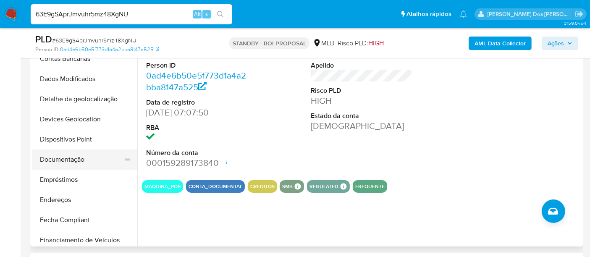
click at [66, 158] on button "Documentação" at bounding box center [81, 160] width 98 height 20
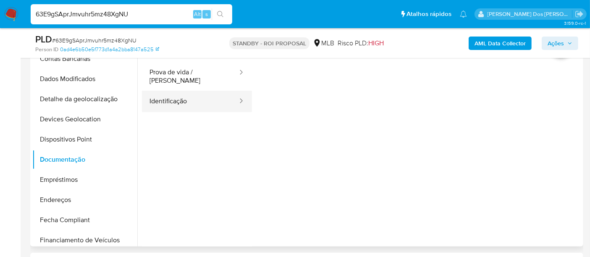
click at [171, 104] on button "Identificação" at bounding box center [190, 101] width 97 height 21
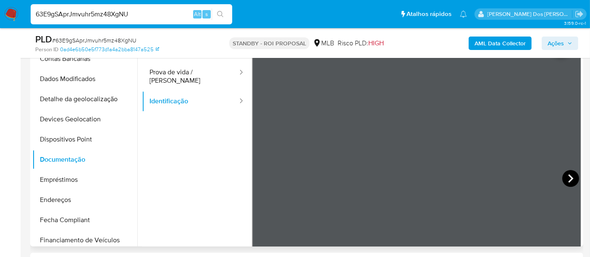
click at [563, 173] on icon at bounding box center [571, 178] width 17 height 17
click at [125, 16] on input "63E9gSAprJmvuhr5mz48XgNU" at bounding box center [132, 14] width 202 height 11
paste input "m68Mken5aZHQQeMM55JQKu3S"
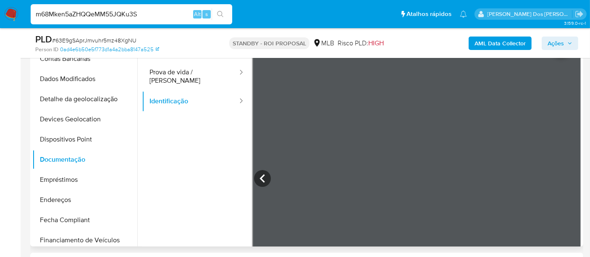
type input "m68Mken5aZHQQeMM55JQKu3S"
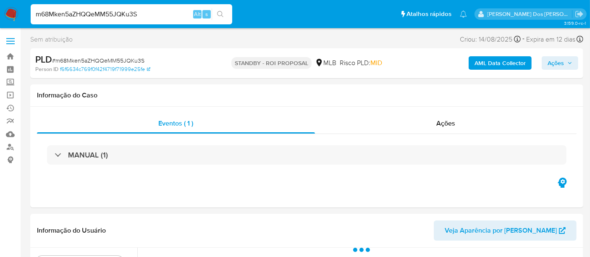
select select "10"
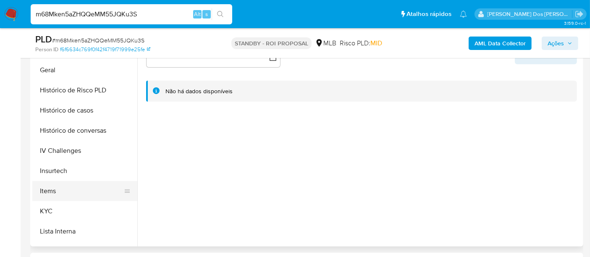
scroll to position [280, 0]
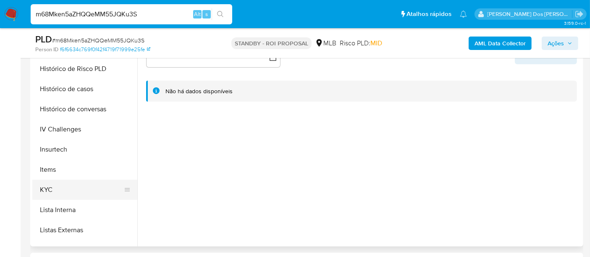
click at [46, 184] on button "KYC" at bounding box center [81, 190] width 98 height 20
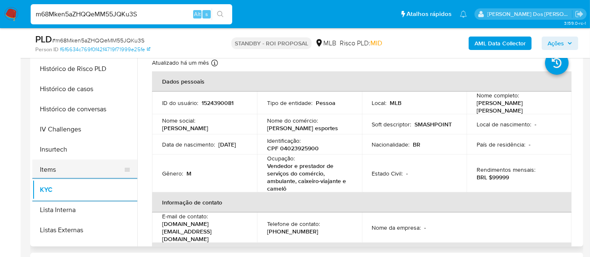
scroll to position [233, 0]
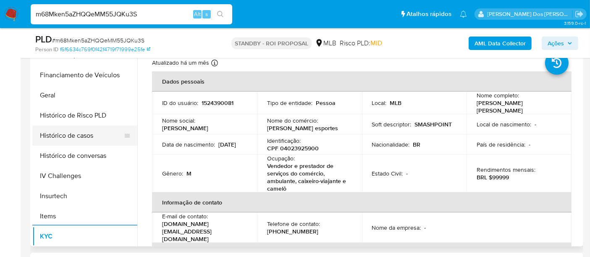
click at [74, 138] on button "Histórico de casos" at bounding box center [81, 136] width 98 height 20
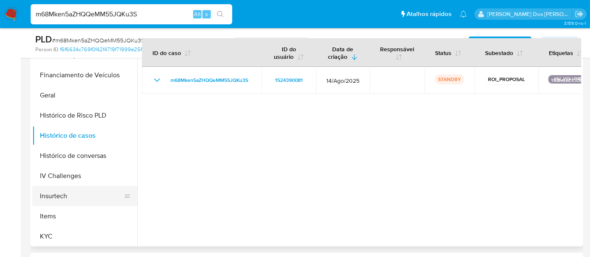
scroll to position [93, 0]
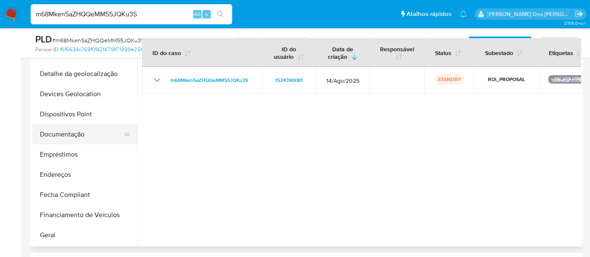
click at [62, 135] on button "Documentação" at bounding box center [81, 134] width 98 height 20
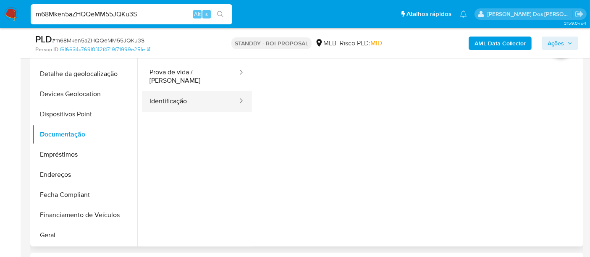
click at [168, 99] on button "Identificação" at bounding box center [190, 101] width 97 height 21
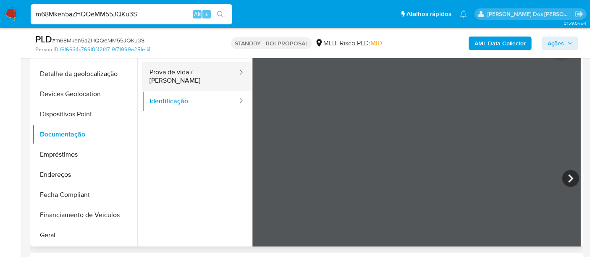
click at [199, 75] on button "Prova de vida / [PERSON_NAME]" at bounding box center [190, 76] width 97 height 29
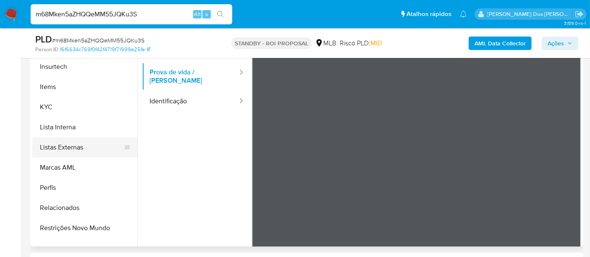
scroll to position [395, 0]
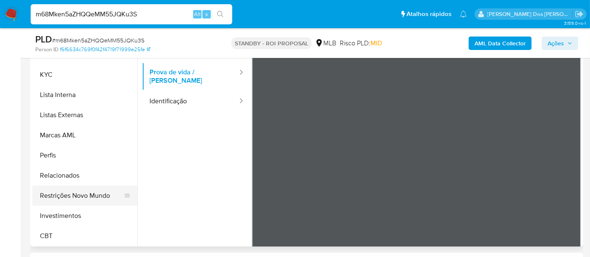
click at [68, 196] on button "Restrições Novo Mundo" at bounding box center [81, 196] width 98 height 20
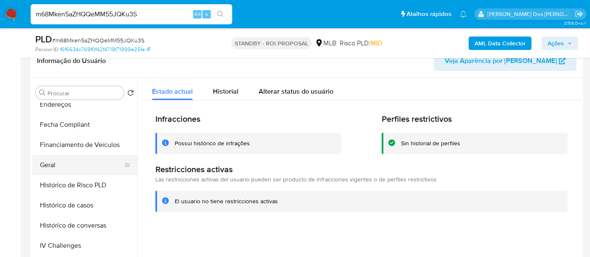
scroll to position [208, 0]
click at [54, 165] on button "Geral" at bounding box center [81, 167] width 98 height 20
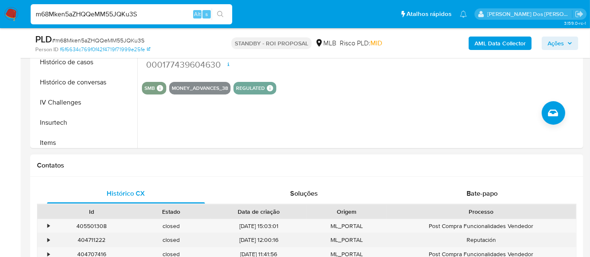
scroll to position [326, 0]
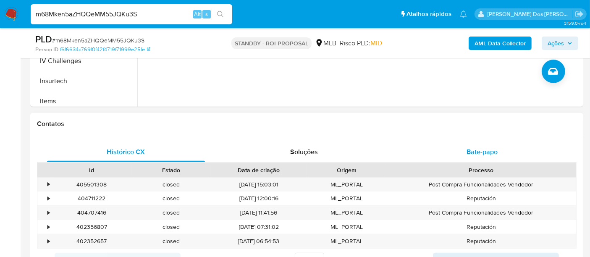
click at [480, 153] on span "Bate-papo" at bounding box center [482, 152] width 31 height 10
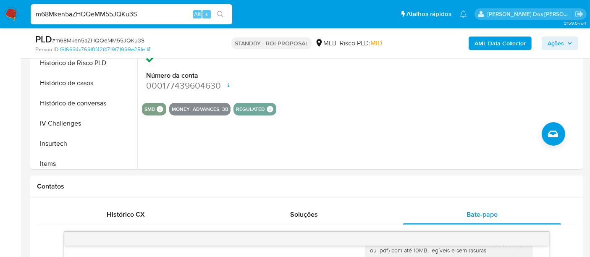
scroll to position [140, 0]
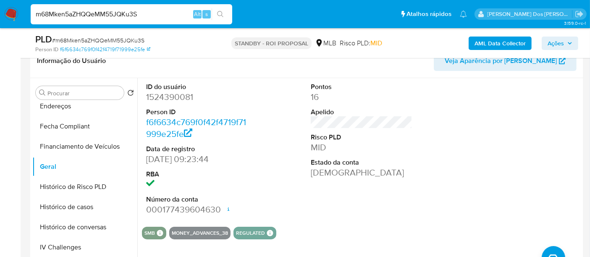
click at [94, 10] on input "m68Mken5aZHQQeMM55JQKu3S" at bounding box center [132, 14] width 202 height 11
paste input "5xf7nyFavjieht5jk8WlZblh"
type input "5xf7nyFavjieht5jk8WlZblh"
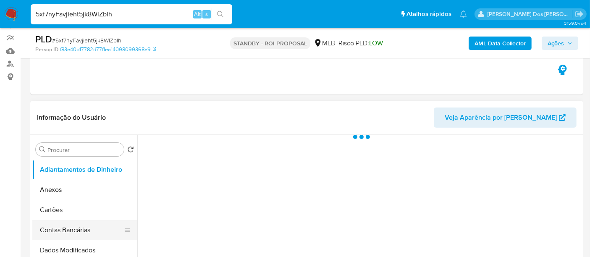
scroll to position [187, 0]
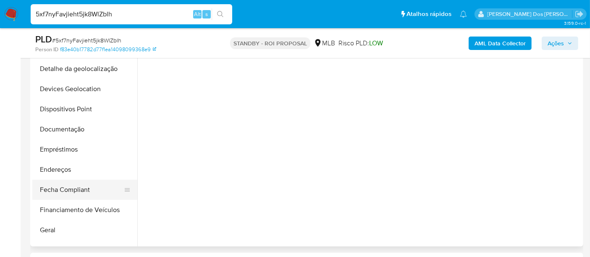
select select "10"
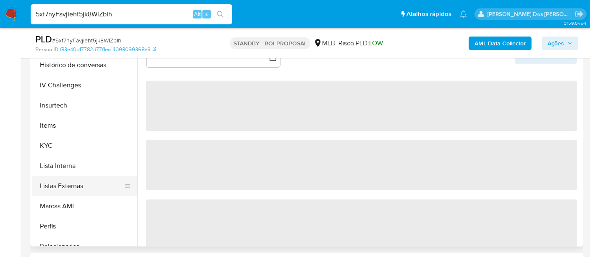
scroll to position [373, 0]
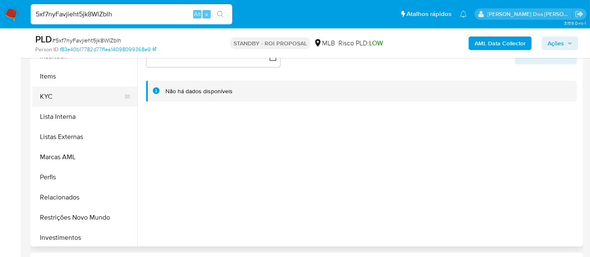
click at [48, 99] on button "KYC" at bounding box center [81, 97] width 98 height 20
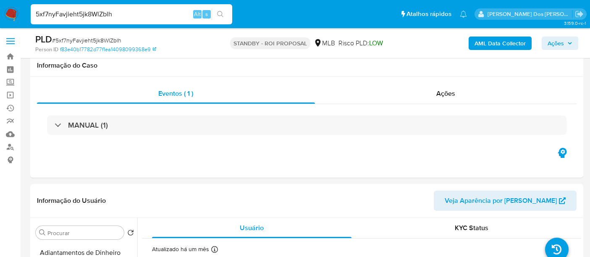
select select "10"
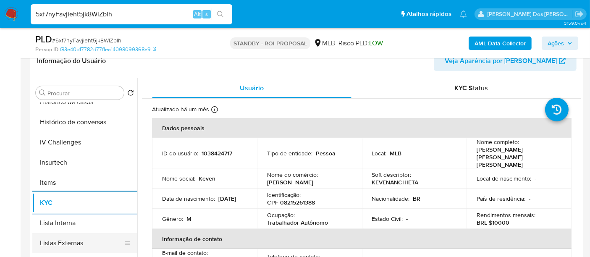
scroll to position [280, 0]
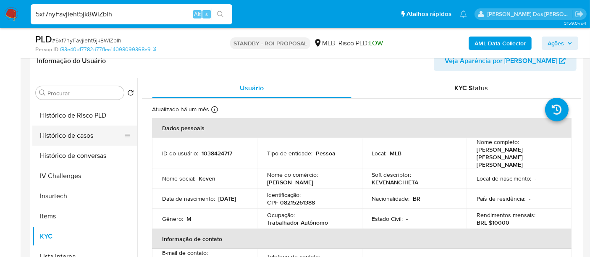
click at [67, 137] on button "Histórico de casos" at bounding box center [81, 136] width 98 height 20
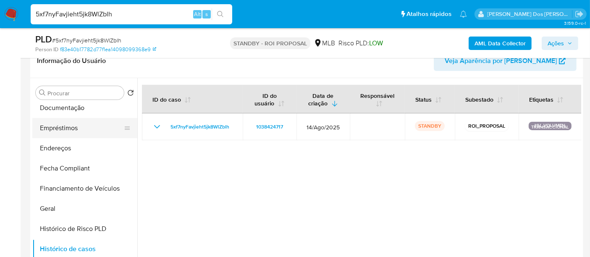
scroll to position [93, 0]
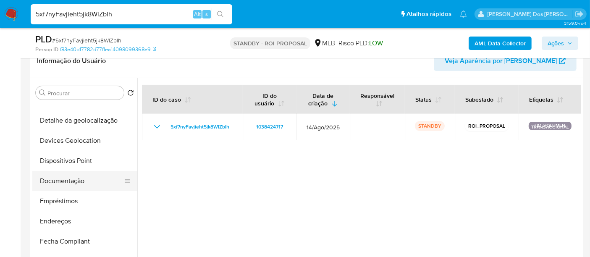
click at [72, 177] on button "Documentação" at bounding box center [81, 181] width 98 height 20
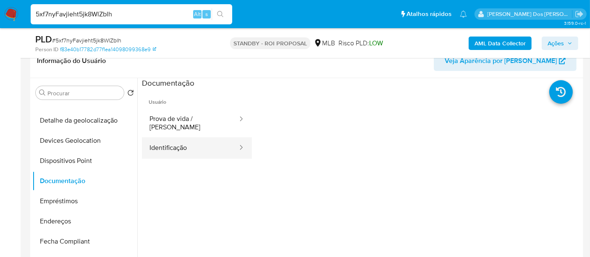
click at [158, 137] on button "Identificação" at bounding box center [190, 147] width 97 height 21
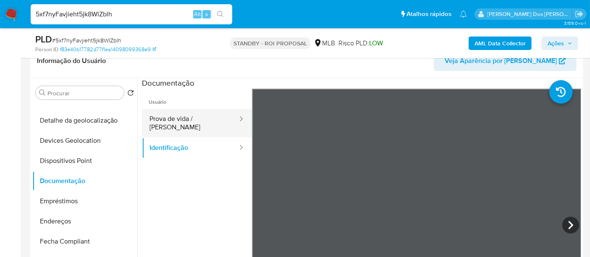
click at [210, 121] on button "Prova de vida / [PERSON_NAME]" at bounding box center [190, 123] width 97 height 29
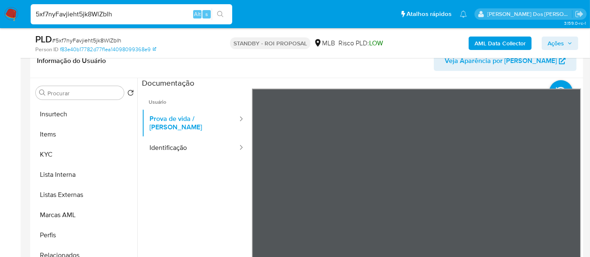
scroll to position [395, 0]
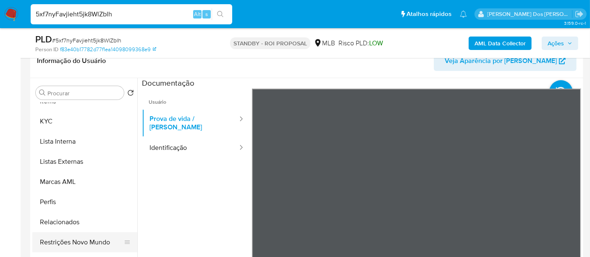
click at [80, 239] on button "Restrições Novo Mundo" at bounding box center [81, 242] width 98 height 20
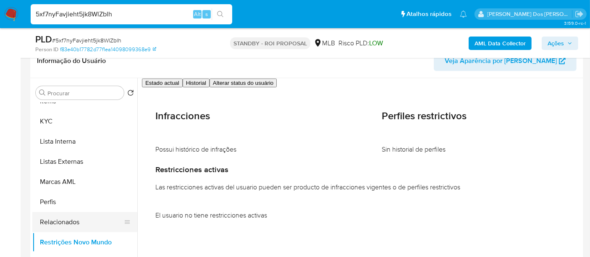
scroll to position [255, 0]
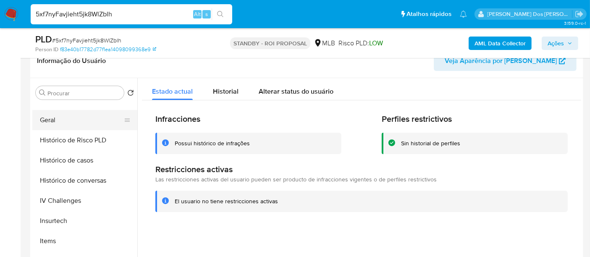
click at [41, 116] on button "Geral" at bounding box center [81, 120] width 98 height 20
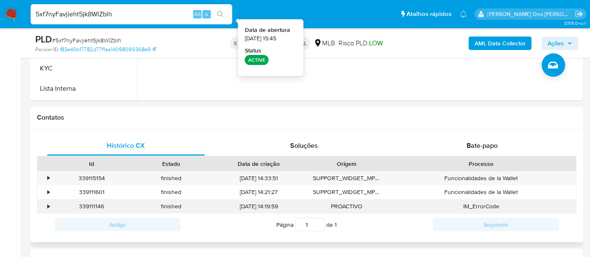
scroll to position [373, 0]
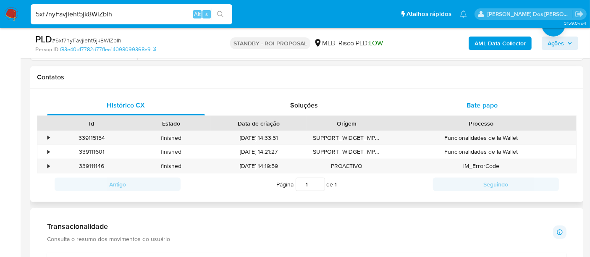
click at [468, 107] on span "Bate-papo" at bounding box center [482, 105] width 31 height 10
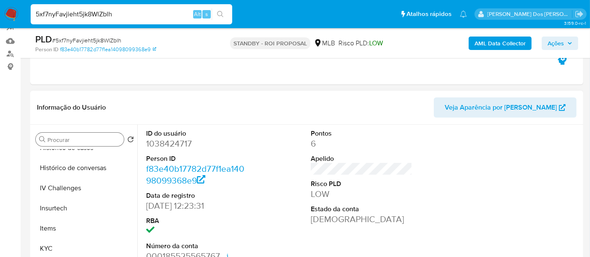
scroll to position [348, 0]
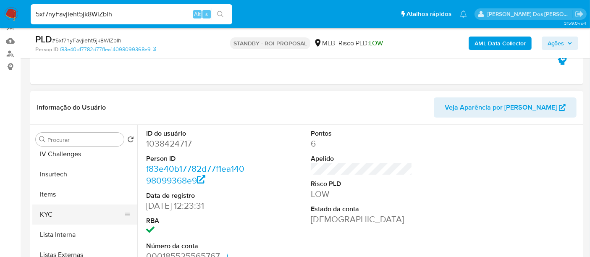
click at [42, 213] on button "KYC" at bounding box center [81, 215] width 98 height 20
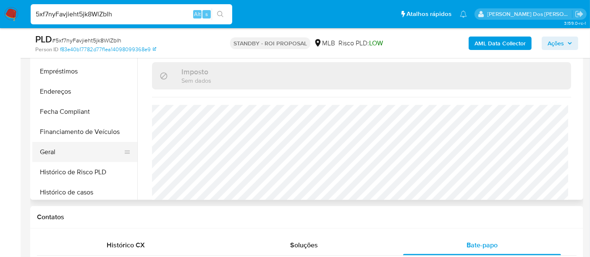
scroll to position [115, 0]
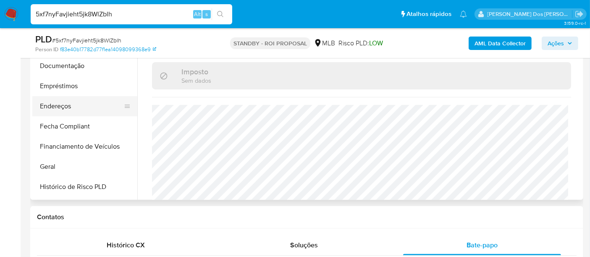
click at [65, 112] on button "Endereços" at bounding box center [81, 106] width 98 height 20
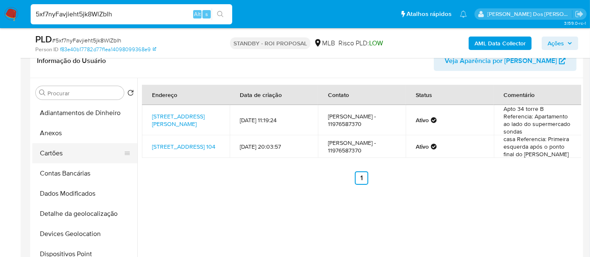
scroll to position [140, 0]
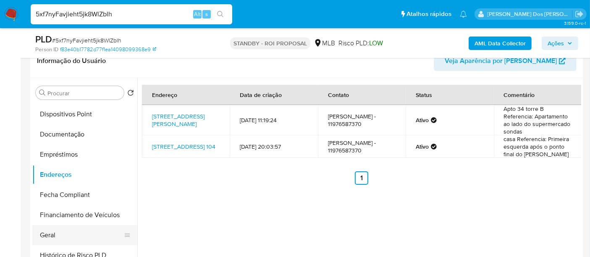
click at [44, 226] on button "Geral" at bounding box center [81, 235] width 98 height 20
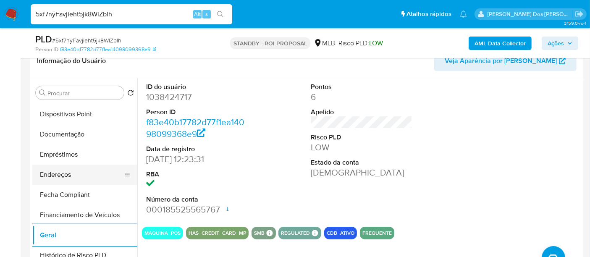
click at [59, 177] on button "Endereços" at bounding box center [81, 175] width 98 height 20
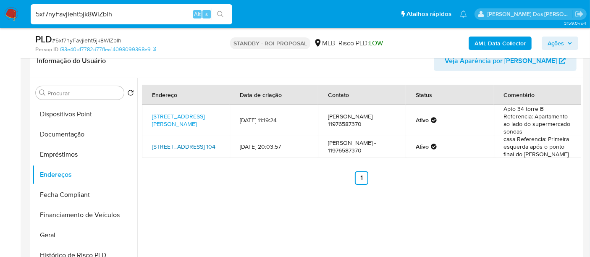
click at [187, 148] on link "[STREET_ADDRESS] 104" at bounding box center [183, 146] width 63 height 8
click at [170, 120] on link "[STREET_ADDRESS][PERSON_NAME]" at bounding box center [178, 120] width 53 height 16
click at [81, 15] on input "5xf7nyFavjieht5jk8WlZblh" at bounding box center [132, 14] width 202 height 11
paste input "zFDMbApqEei3bm5ebsLjuOVz"
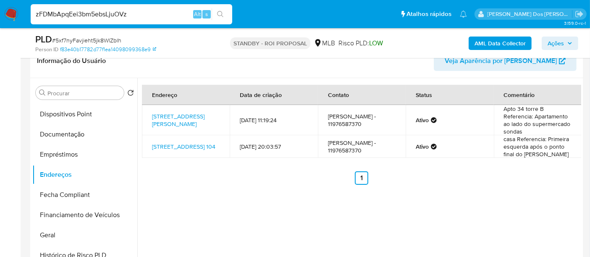
type input "zFDMbApqEei3bm5ebsLjuOVz"
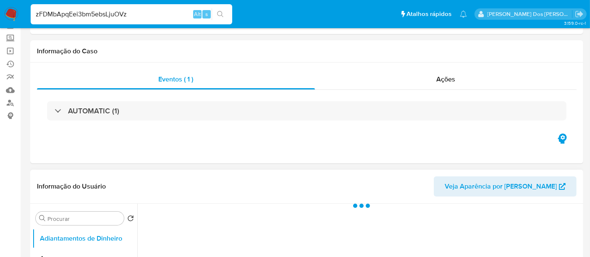
scroll to position [187, 0]
select select "10"
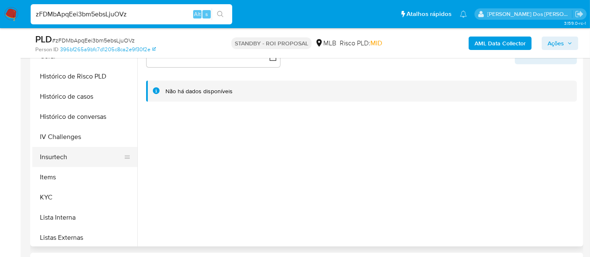
scroll to position [280, 0]
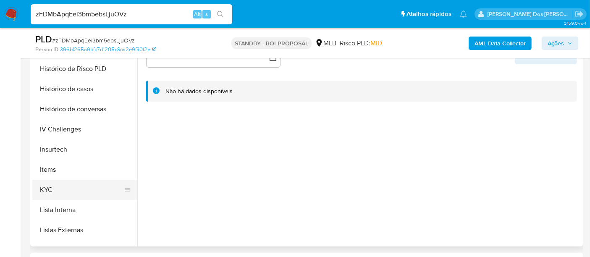
click at [52, 184] on button "KYC" at bounding box center [81, 190] width 98 height 20
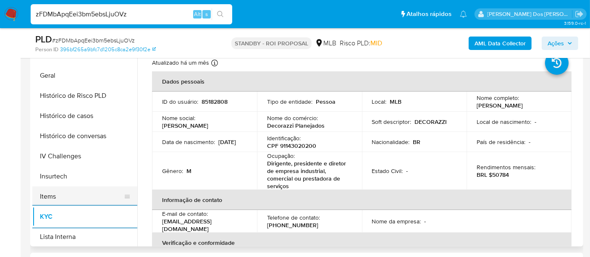
scroll to position [233, 0]
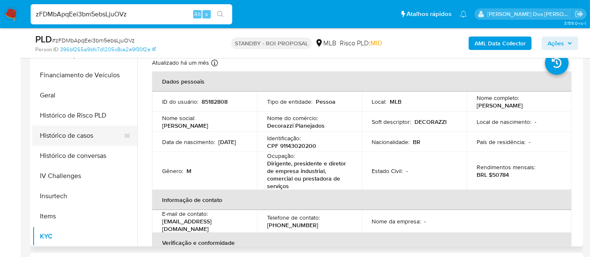
click at [75, 135] on button "Histórico de casos" at bounding box center [81, 136] width 98 height 20
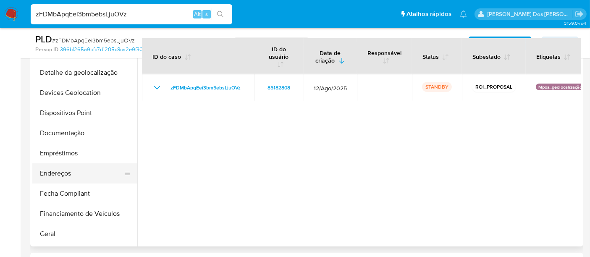
scroll to position [93, 0]
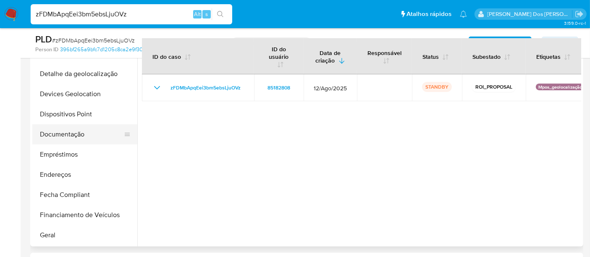
click at [62, 139] on button "Documentação" at bounding box center [81, 134] width 98 height 20
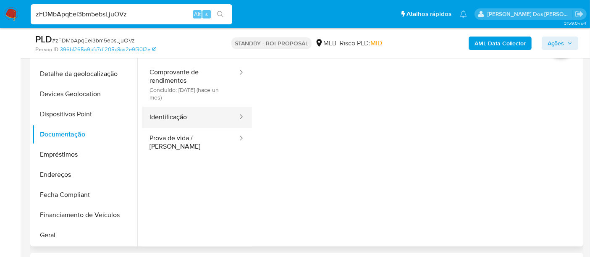
click at [183, 121] on button "Identificação" at bounding box center [190, 117] width 97 height 21
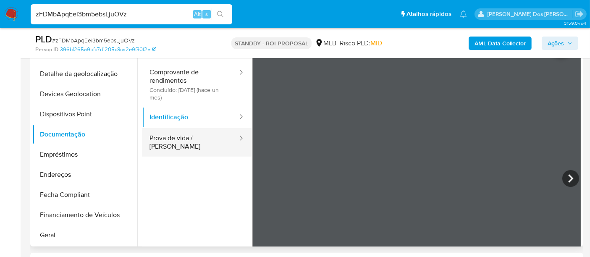
click at [195, 142] on button "Prova de vida / [PERSON_NAME]" at bounding box center [190, 142] width 97 height 29
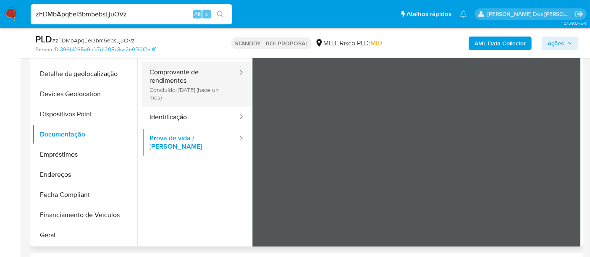
click at [189, 97] on button "Comprovante de rendimentos Concluído: [DATE] (hace un mes)" at bounding box center [190, 84] width 97 height 45
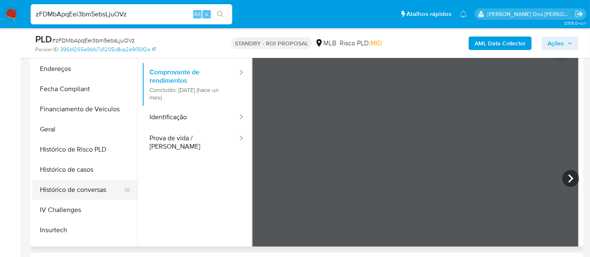
scroll to position [233, 0]
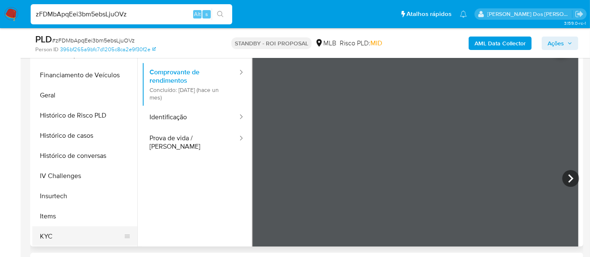
click at [44, 234] on button "KYC" at bounding box center [81, 236] width 98 height 20
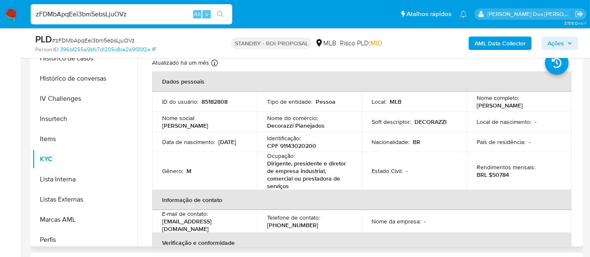
scroll to position [373, 0]
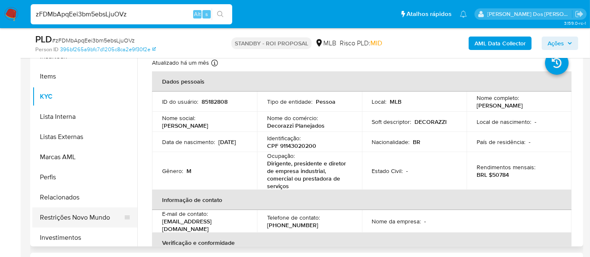
click at [86, 215] on button "Restrições Novo Mundo" at bounding box center [81, 218] width 98 height 20
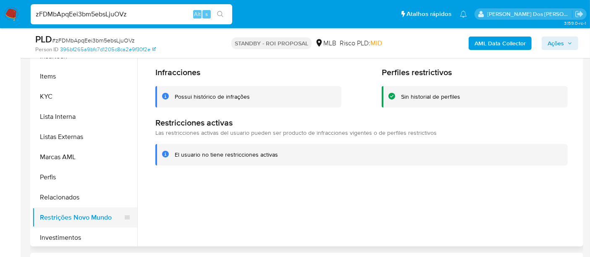
scroll to position [233, 0]
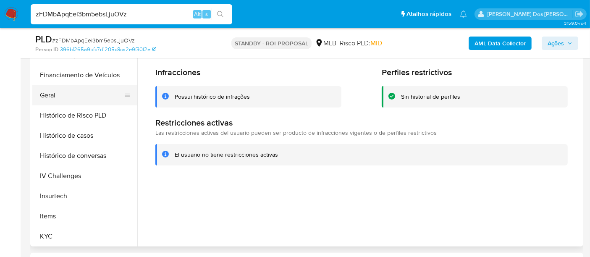
click at [47, 93] on button "Geral" at bounding box center [81, 95] width 98 height 20
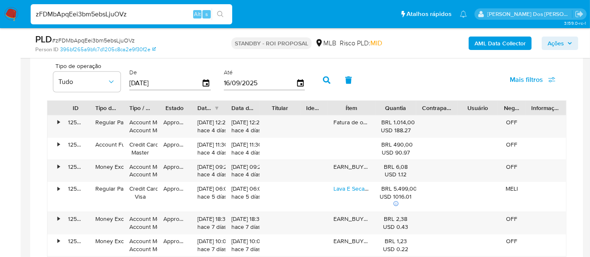
scroll to position [653, 0]
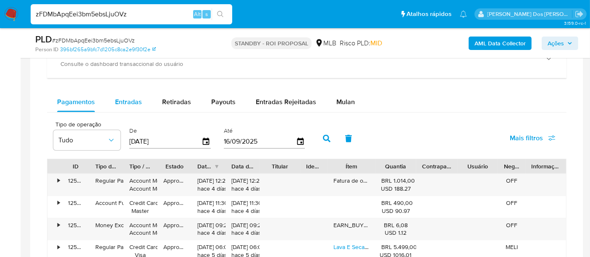
click at [122, 106] on div "Entradas" at bounding box center [128, 102] width 27 height 20
select select "10"
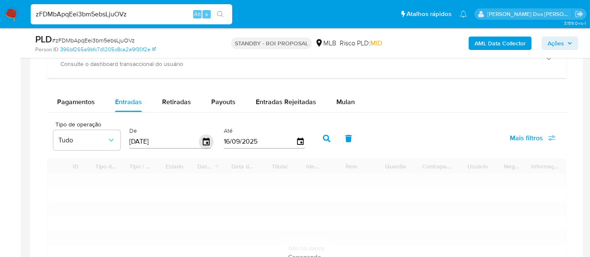
click at [204, 138] on icon "button" at bounding box center [206, 142] width 7 height 8
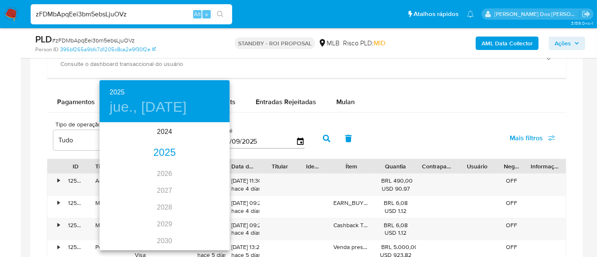
click at [160, 153] on div "2025" at bounding box center [165, 153] width 130 height 17
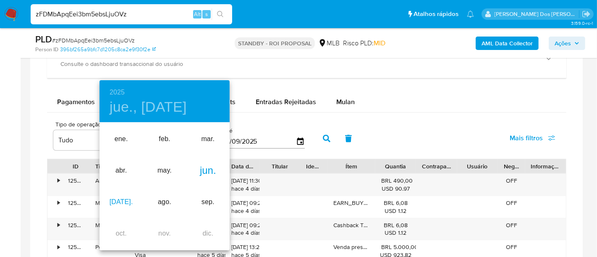
click at [122, 196] on div "[DATE]." at bounding box center [121, 203] width 43 height 32
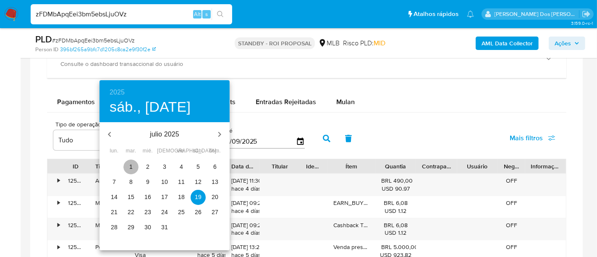
drag, startPoint x: 131, startPoint y: 168, endPoint x: 231, endPoint y: 153, distance: 102.0
click at [131, 168] on p "1" at bounding box center [130, 167] width 3 height 8
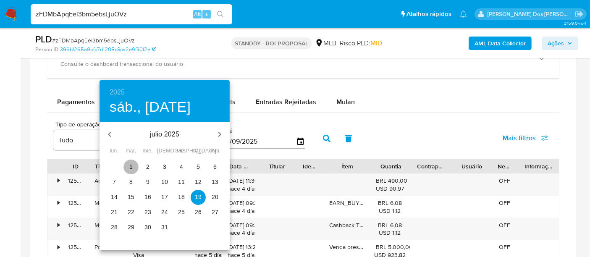
type input "[DATE]"
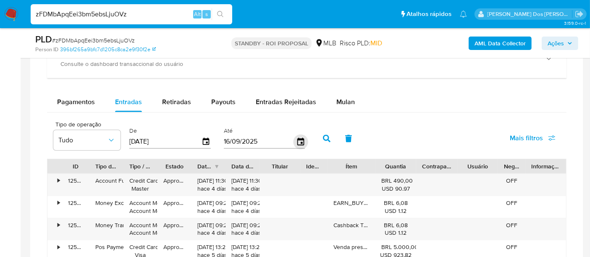
click at [299, 136] on icon "button" at bounding box center [300, 141] width 15 height 15
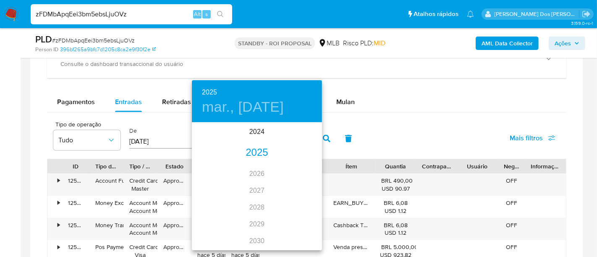
click at [258, 155] on div "2025" at bounding box center [257, 153] width 130 height 17
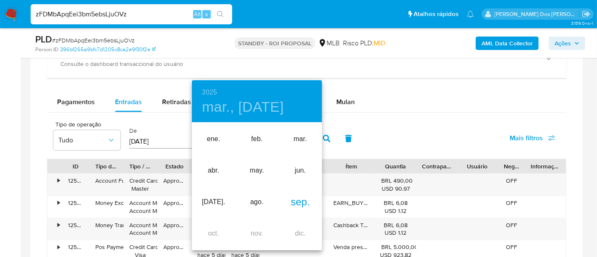
click at [296, 200] on div "sep." at bounding box center [300, 203] width 43 height 32
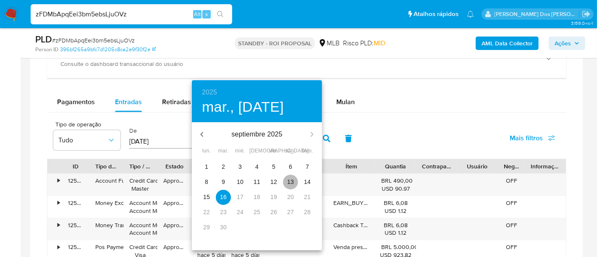
click at [292, 181] on p "13" at bounding box center [290, 182] width 7 height 8
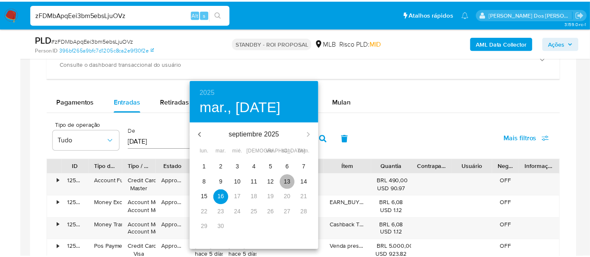
type input "[DATE]"
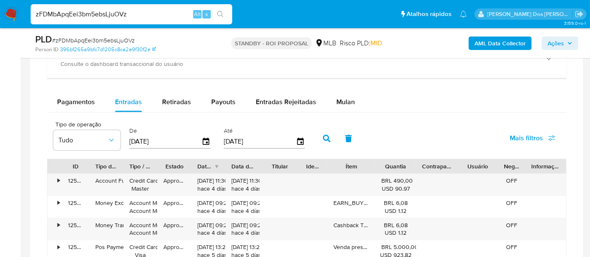
click at [519, 134] on span "Mais filtros" at bounding box center [526, 138] width 33 height 20
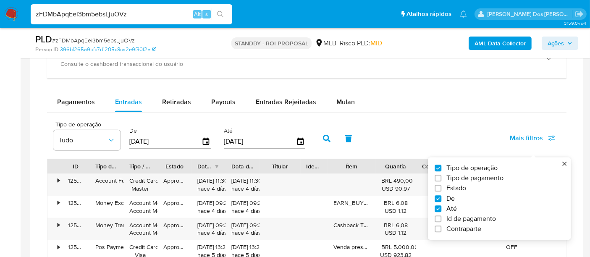
click at [451, 186] on span "Estado" at bounding box center [457, 188] width 20 height 8
click at [442, 186] on input "Estado" at bounding box center [438, 188] width 7 height 7
checkbox input "true"
type input "[DATE]"
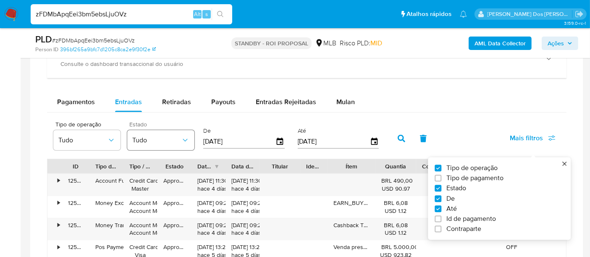
click at [170, 136] on span "Tudo" at bounding box center [156, 140] width 49 height 8
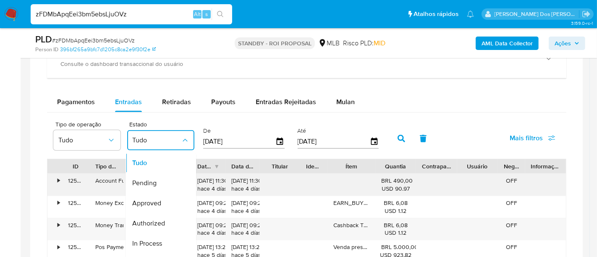
drag, startPoint x: 150, startPoint y: 197, endPoint x: 164, endPoint y: 191, distance: 16.2
click at [149, 200] on span "Approved" at bounding box center [146, 204] width 29 height 8
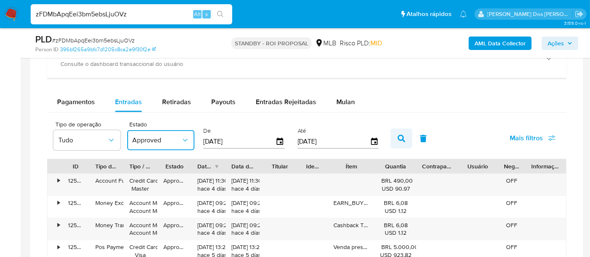
click at [398, 135] on icon "button" at bounding box center [402, 139] width 8 height 8
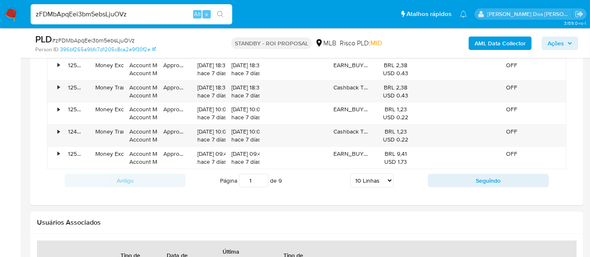
scroll to position [933, 0]
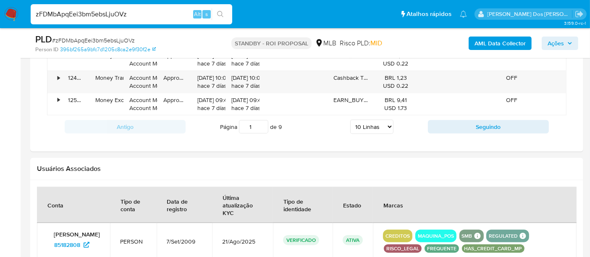
click at [365, 122] on select "5 Linhas 10 Linhas 20 Linhas 25 Linhas 50 Linhas 100 Linhas" at bounding box center [371, 127] width 43 height 14
select select "100"
click at [351, 120] on select "5 Linhas 10 Linhas 20 Linhas 25 Linhas 50 Linhas 100 Linhas" at bounding box center [371, 127] width 43 height 14
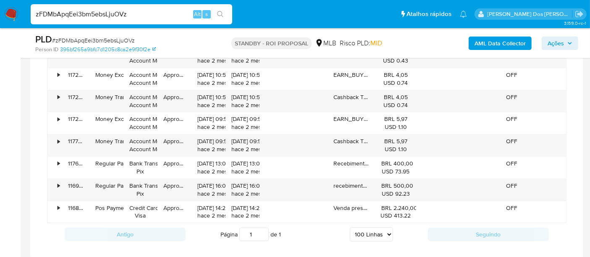
scroll to position [2707, 0]
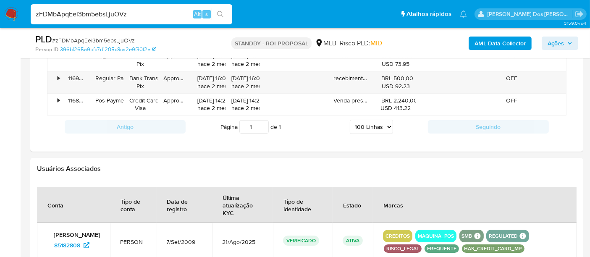
click at [89, 15] on input "zFDMbApqEei3bm5ebsLjuOVz" at bounding box center [132, 14] width 202 height 11
paste input "vzLXdDtdTk4C89j8wHYb1cUg"
type input "vzLXdDtdTk4C89j8wHYb1cUg"
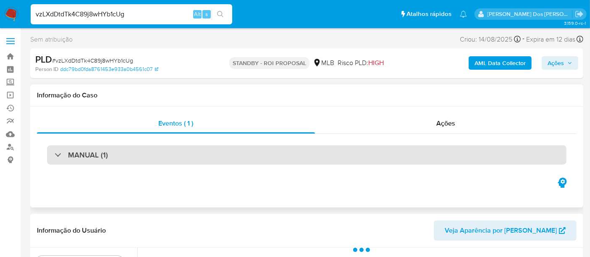
select select "10"
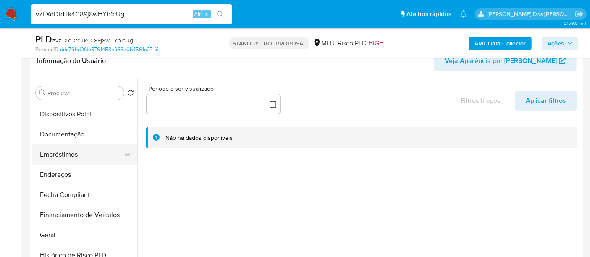
scroll to position [280, 0]
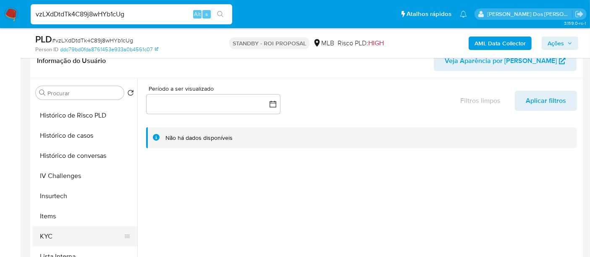
click at [36, 236] on button "KYC" at bounding box center [81, 236] width 98 height 20
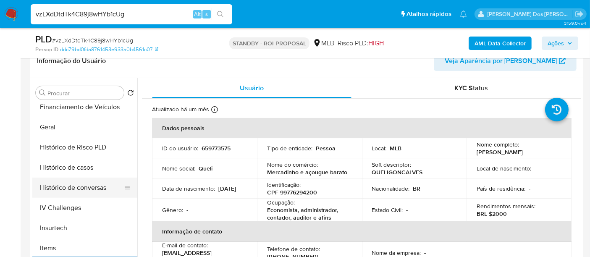
scroll to position [233, 0]
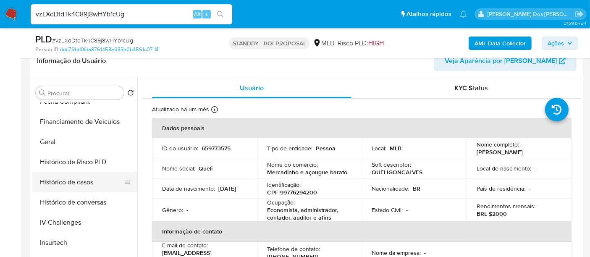
click at [86, 176] on button "Histórico de casos" at bounding box center [81, 182] width 98 height 20
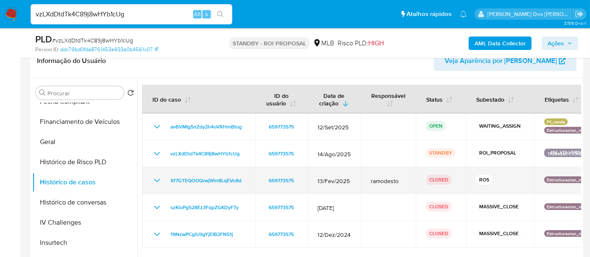
scroll to position [187, 0]
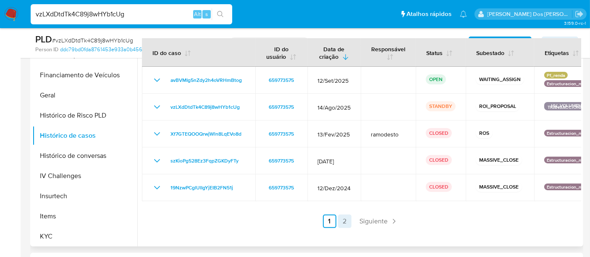
click at [344, 218] on link "2" at bounding box center [344, 221] width 13 height 13
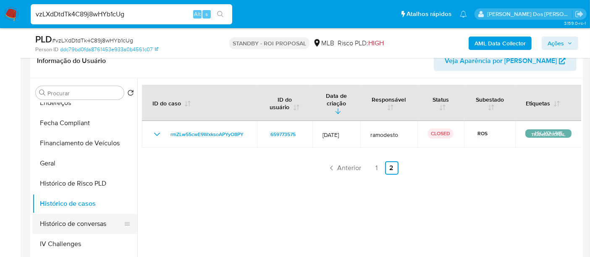
scroll to position [233, 0]
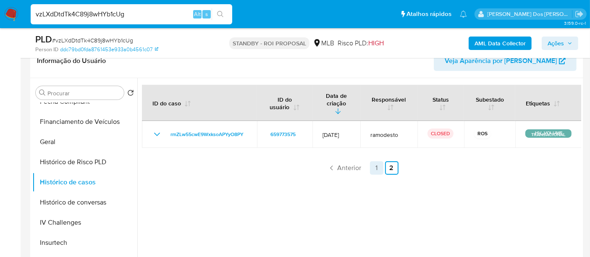
click at [371, 161] on link "1" at bounding box center [376, 167] width 13 height 13
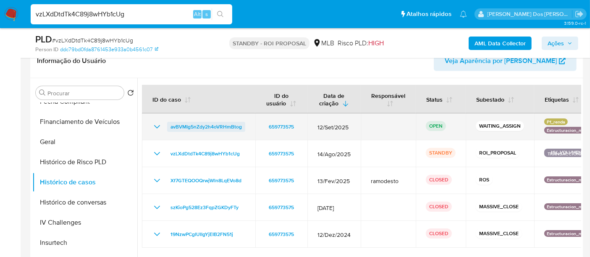
click at [213, 128] on span "avBVMIg5nZdy2h4oVRHmBtog" at bounding box center [206, 127] width 71 height 10
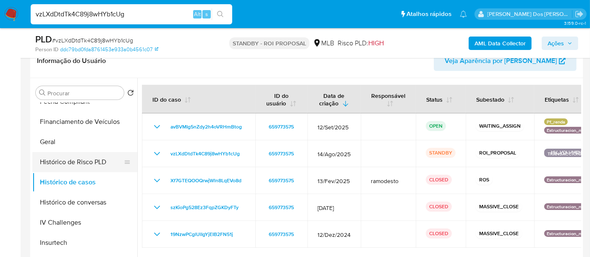
click at [74, 152] on button "Histórico de Risco PLD" at bounding box center [81, 162] width 98 height 20
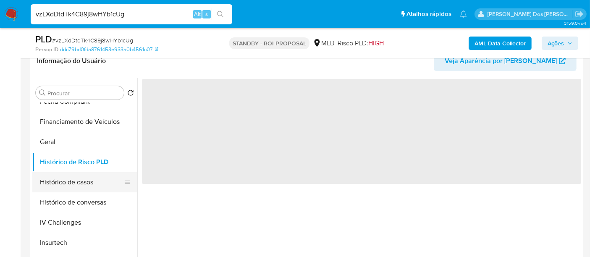
drag, startPoint x: 78, startPoint y: 181, endPoint x: 118, endPoint y: 179, distance: 40.4
click at [78, 181] on button "Histórico de casos" at bounding box center [81, 182] width 98 height 20
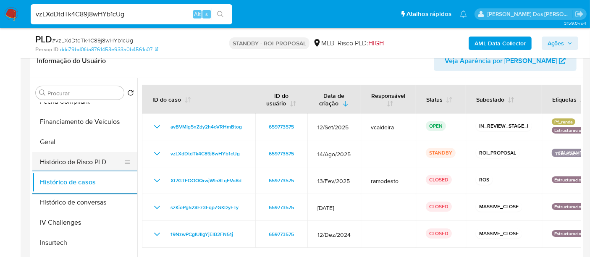
scroll to position [140, 0]
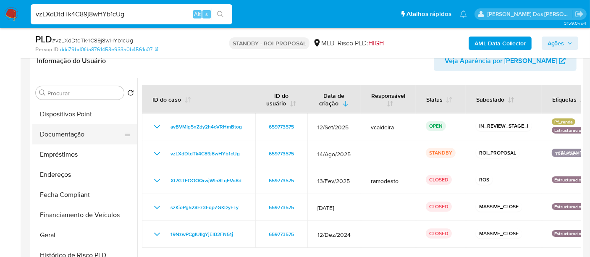
click at [72, 138] on button "Documentação" at bounding box center [81, 134] width 98 height 20
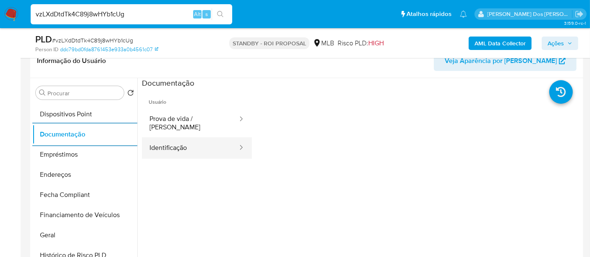
click at [177, 145] on button "Identificação" at bounding box center [190, 147] width 97 height 21
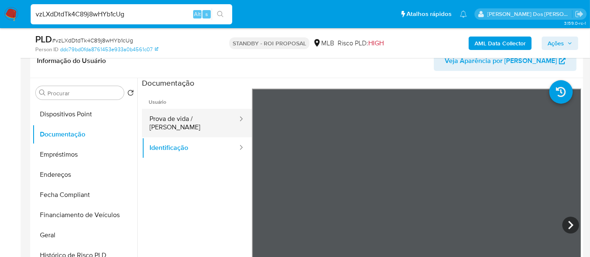
click at [213, 119] on button "Prova de vida / [PERSON_NAME]" at bounding box center [190, 123] width 97 height 29
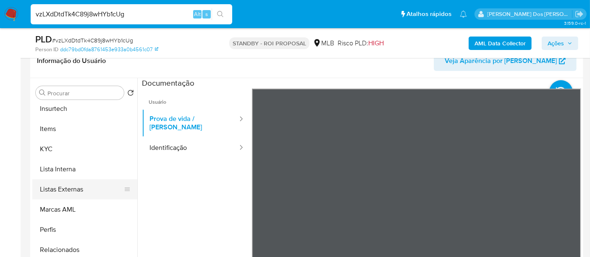
scroll to position [395, 0]
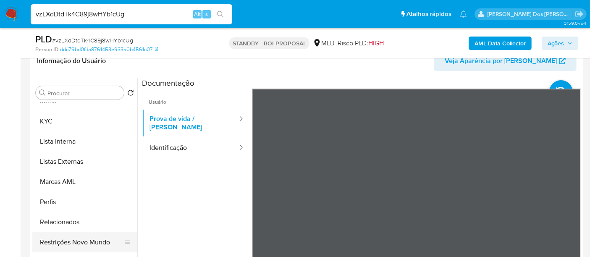
click at [98, 243] on button "Restrições Novo Mundo" at bounding box center [81, 242] width 98 height 20
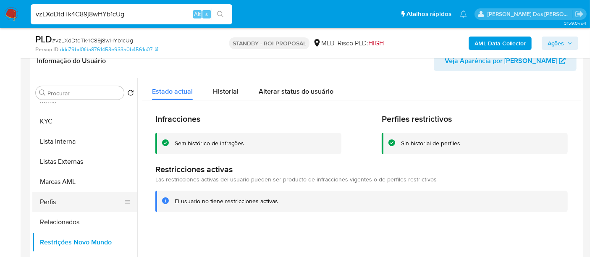
scroll to position [208, 0]
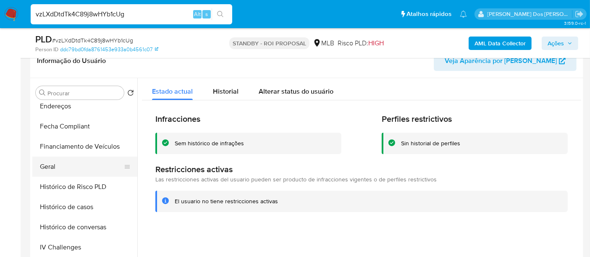
click at [52, 164] on button "Geral" at bounding box center [81, 167] width 98 height 20
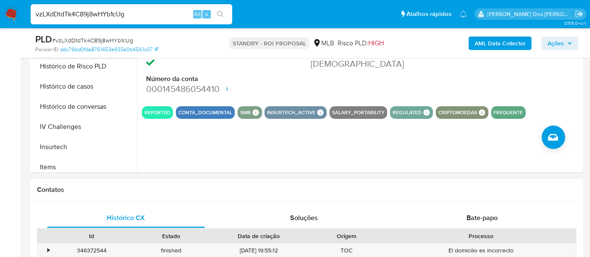
scroll to position [280, 0]
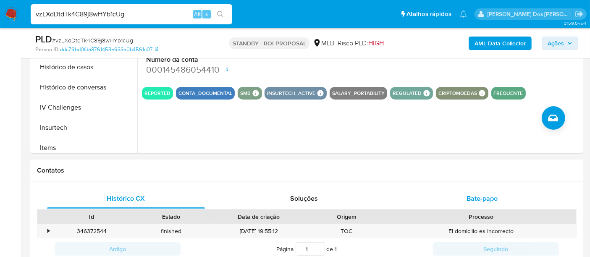
click at [484, 194] on span "Bate-papo" at bounding box center [482, 199] width 31 height 10
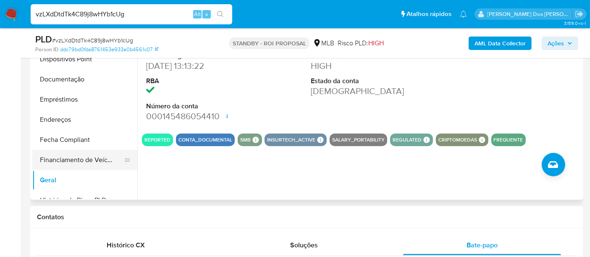
scroll to position [68, 0]
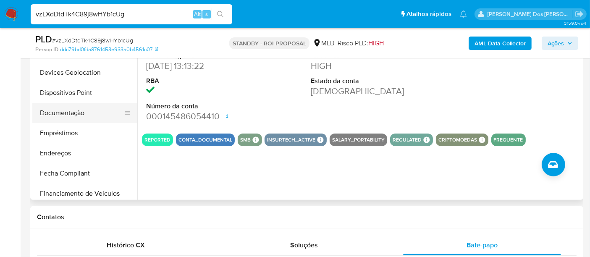
click at [68, 118] on button "Documentação" at bounding box center [81, 113] width 98 height 20
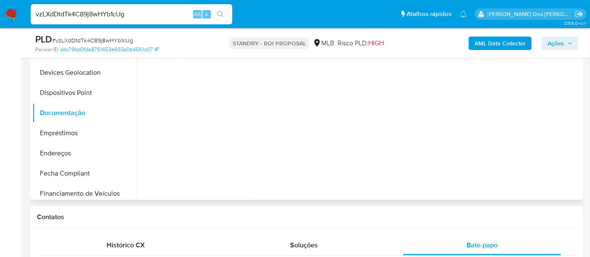
scroll to position [187, 0]
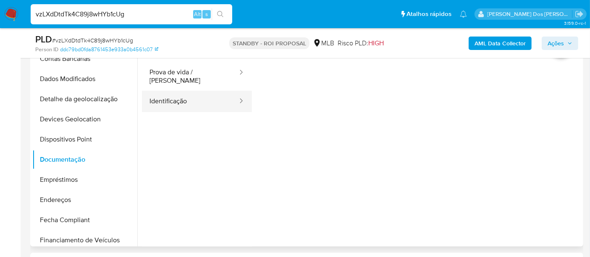
click at [178, 98] on button "Identificação" at bounding box center [190, 101] width 97 height 21
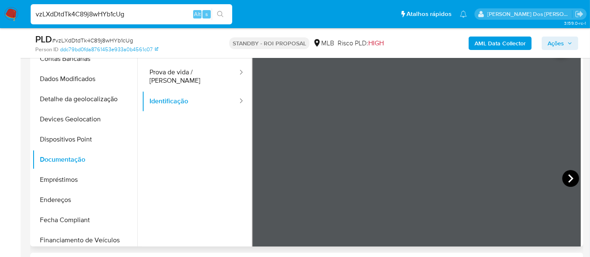
click at [571, 174] on icon at bounding box center [571, 178] width 17 height 17
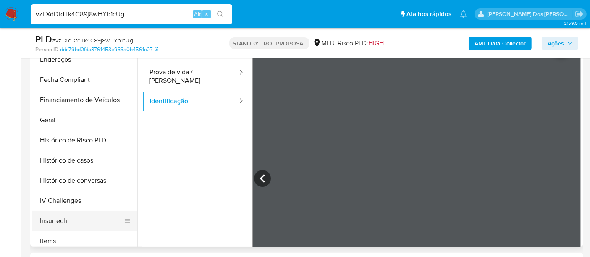
scroll to position [255, 0]
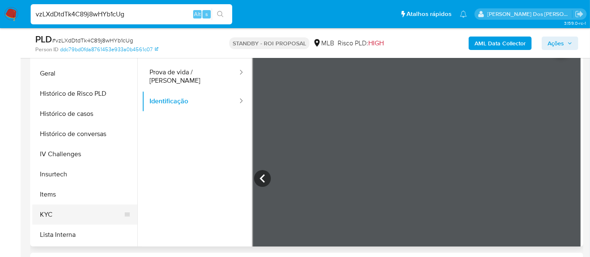
drag, startPoint x: 49, startPoint y: 211, endPoint x: 113, endPoint y: 195, distance: 65.5
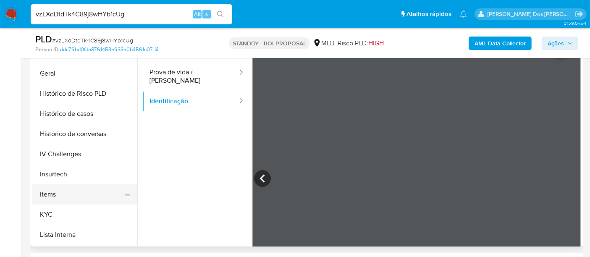
click at [49, 212] on button "KYC" at bounding box center [84, 215] width 105 height 20
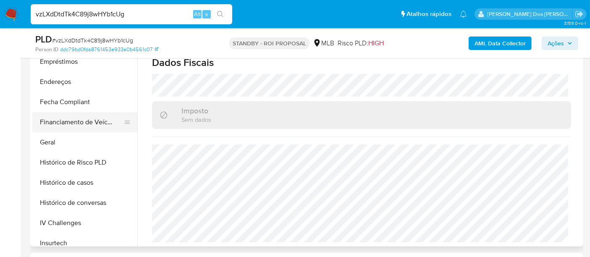
scroll to position [115, 0]
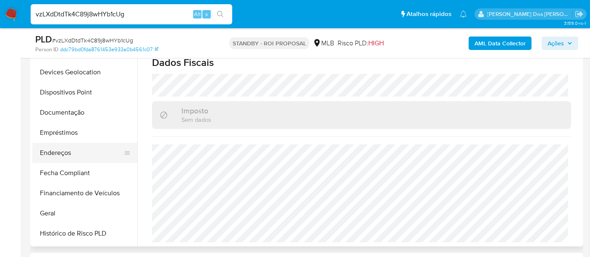
click at [69, 155] on button "Endereços" at bounding box center [81, 153] width 98 height 20
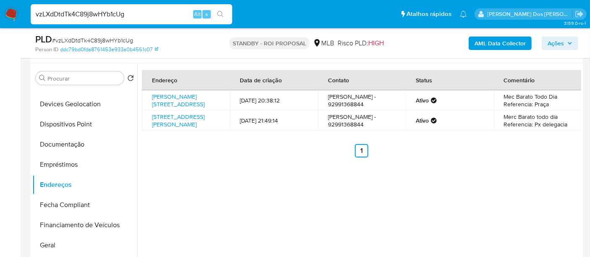
scroll to position [140, 0]
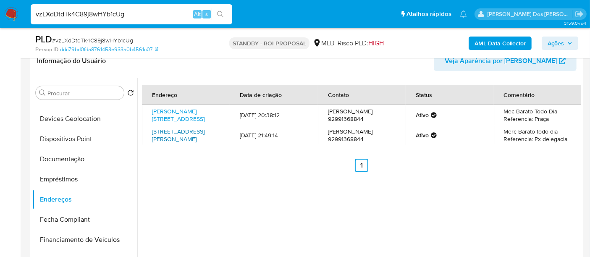
click at [196, 138] on link "[STREET_ADDRESS][PERSON_NAME]" at bounding box center [178, 135] width 53 height 16
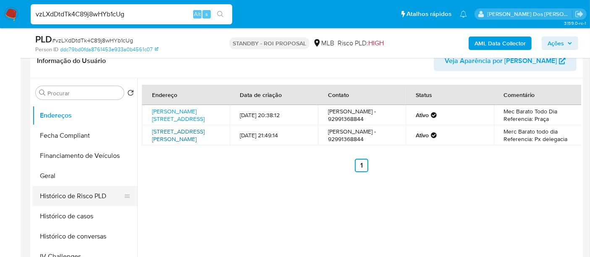
scroll to position [233, 0]
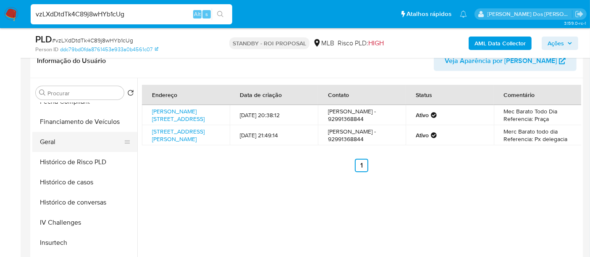
click at [52, 145] on button "Geral" at bounding box center [81, 142] width 98 height 20
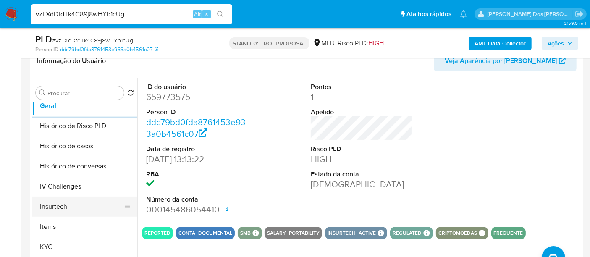
scroll to position [280, 0]
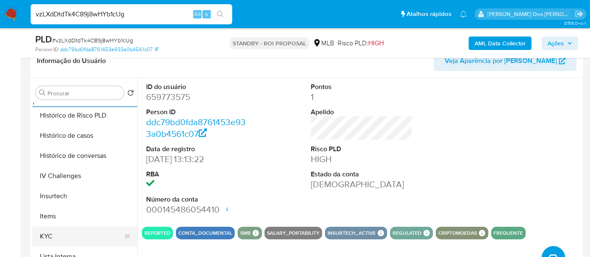
click at [45, 231] on button "KYC" at bounding box center [81, 236] width 98 height 20
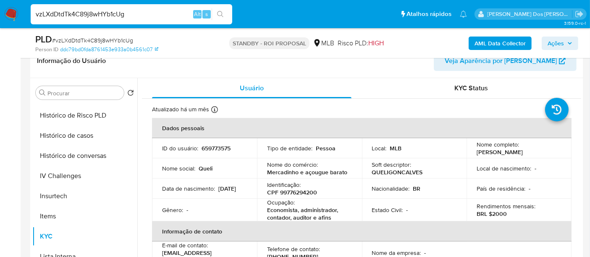
click at [299, 172] on p "Mercadinho e açougue barato" at bounding box center [307, 172] width 80 height 8
click at [305, 173] on p "Mercadinho e açougue barato" at bounding box center [307, 172] width 80 height 8
drag, startPoint x: 349, startPoint y: 172, endPoint x: 266, endPoint y: 172, distance: 83.6
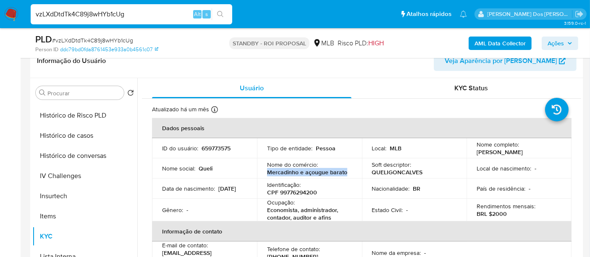
click at [266, 172] on td "Nome do comércio : Mercadinho e açougue barato" at bounding box center [309, 168] width 105 height 20
copy p "Mercadinho e açougue barato"
click at [84, 11] on input "vzLXdDtdTk4C89j8wHYb1cUg" at bounding box center [132, 14] width 202 height 11
paste input "1brZ8LIw8H3eW3HurrC8YOFh"
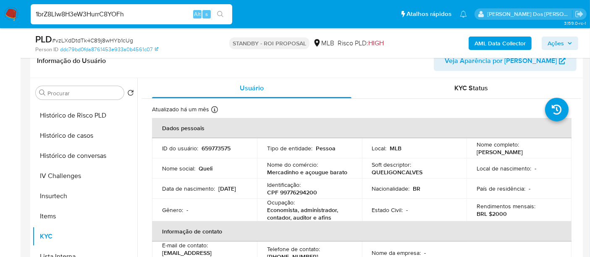
type input "1brZ8LIw8H3eW3HurrC8YOFh"
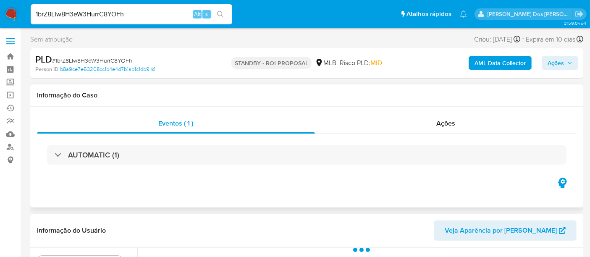
select select "10"
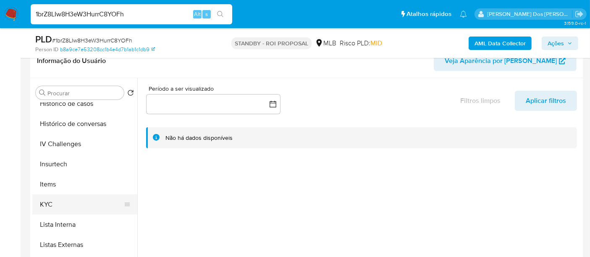
scroll to position [326, 0]
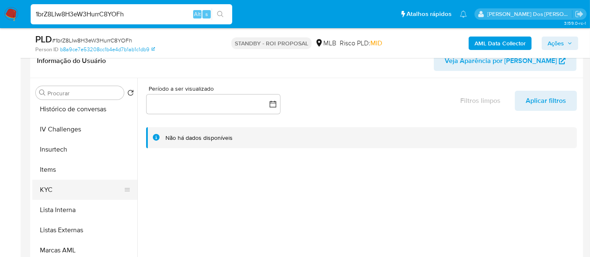
click at [49, 188] on button "KYC" at bounding box center [81, 190] width 98 height 20
